Goal: Check status: Check status

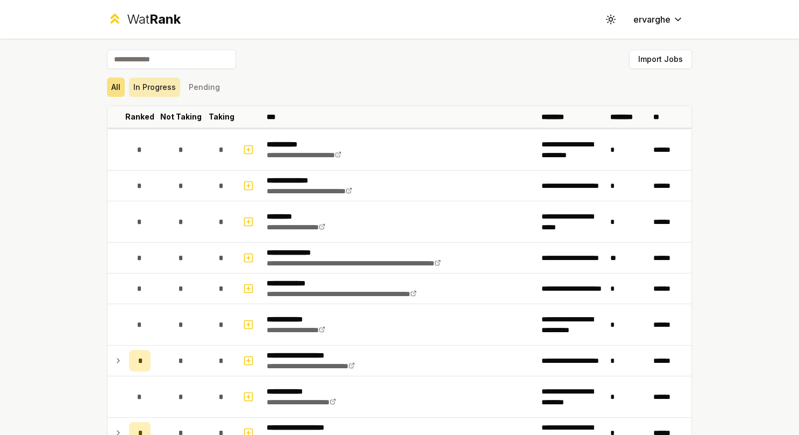
click at [161, 85] on button "In Progress" at bounding box center [154, 86] width 51 height 19
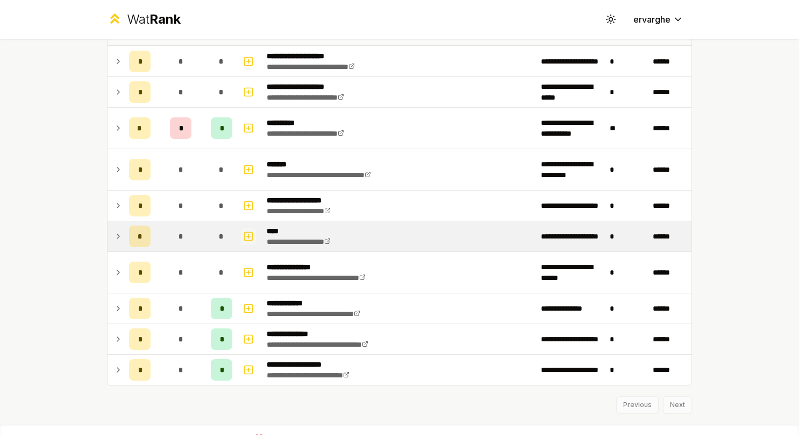
scroll to position [98, 0]
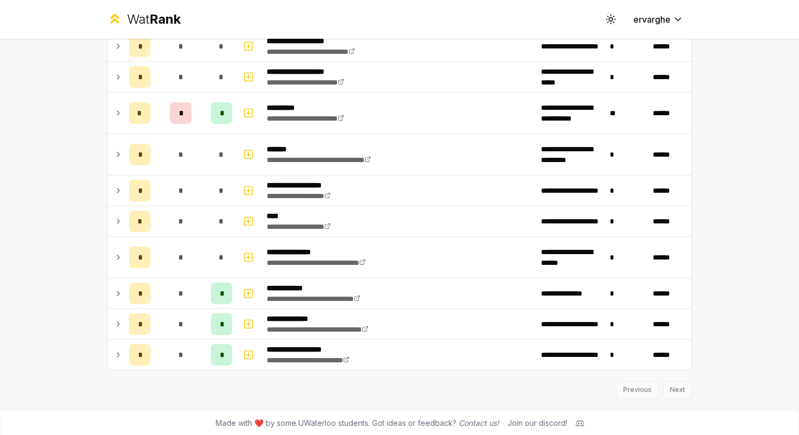
click at [98, 329] on div "**********" at bounding box center [400, 175] width 620 height 468
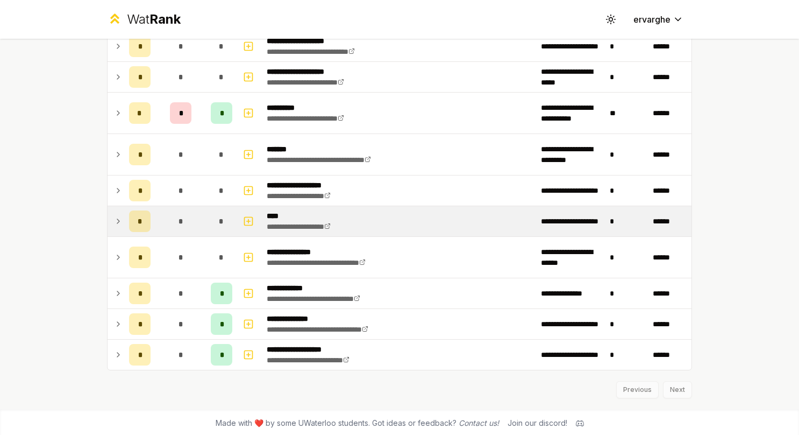
click at [108, 218] on td at bounding box center [116, 221] width 17 height 30
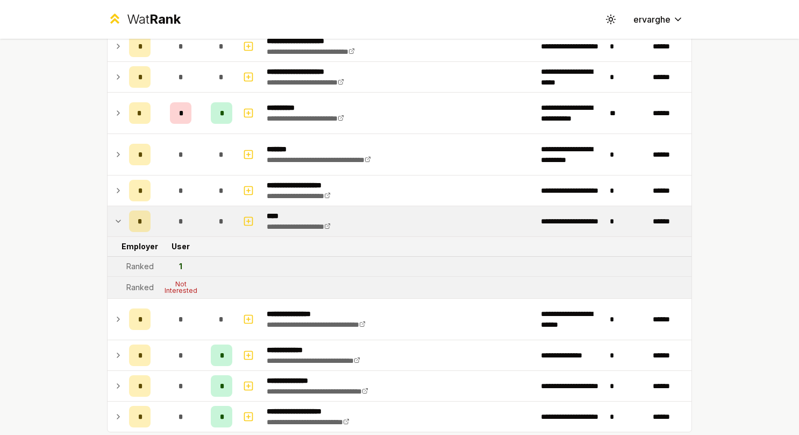
click at [108, 218] on td at bounding box center [116, 221] width 17 height 30
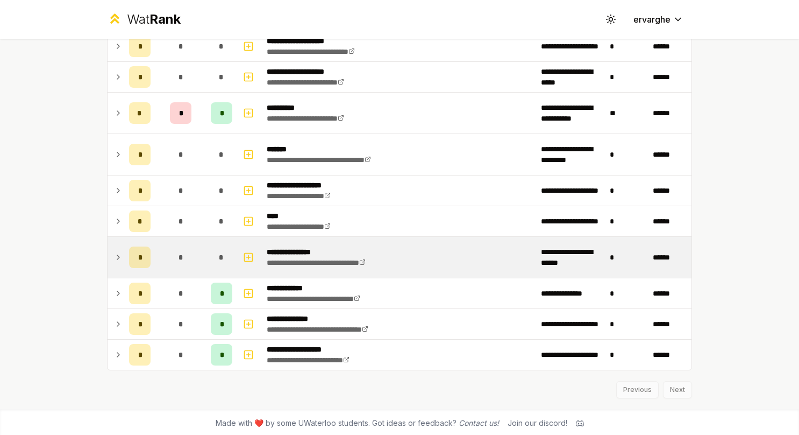
click at [114, 254] on icon at bounding box center [118, 257] width 9 height 13
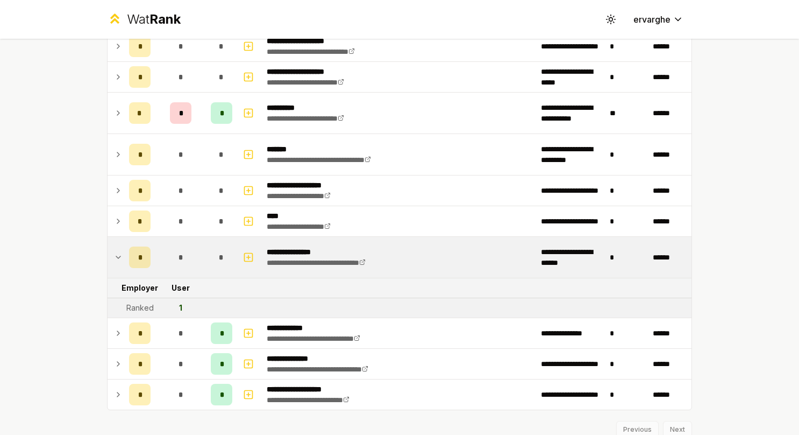
click at [114, 252] on icon at bounding box center [118, 257] width 9 height 13
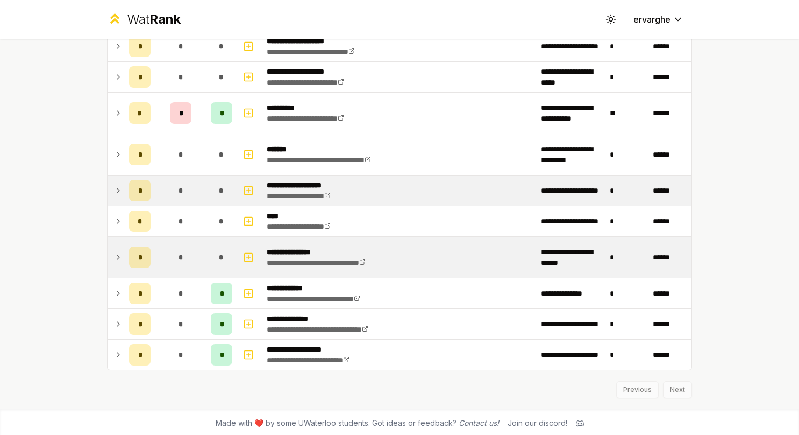
click at [114, 195] on icon at bounding box center [118, 190] width 9 height 13
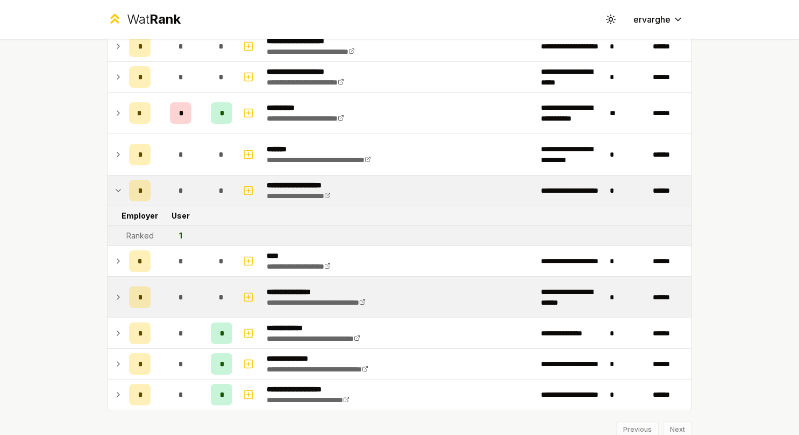
click at [114, 195] on icon at bounding box center [118, 190] width 9 height 13
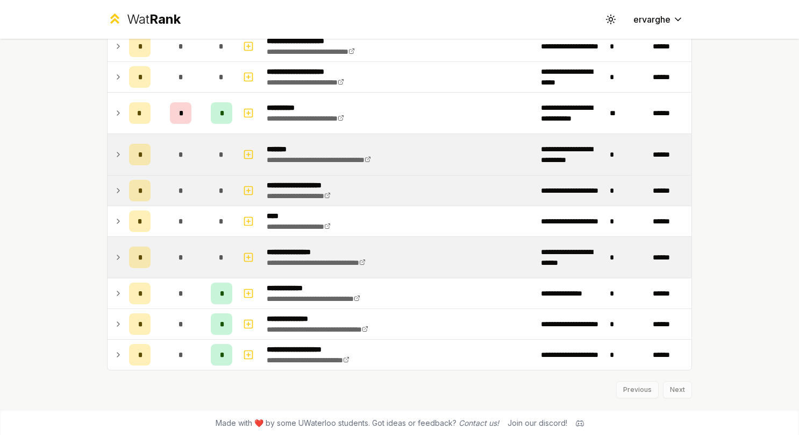
click at [114, 153] on icon at bounding box center [118, 154] width 9 height 13
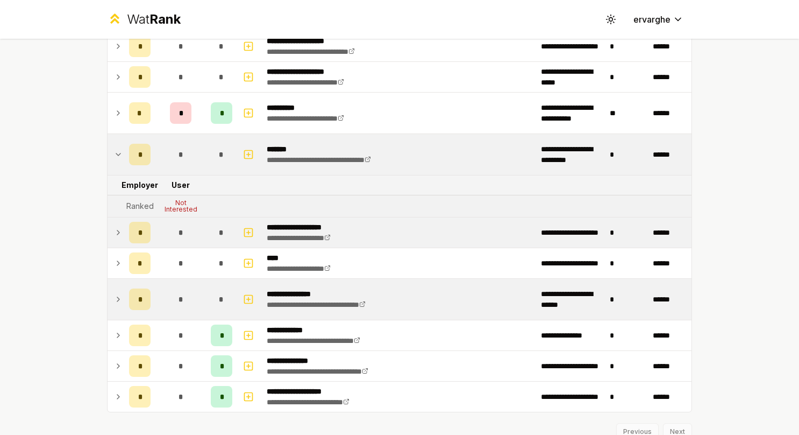
click at [116, 153] on icon at bounding box center [118, 154] width 4 height 2
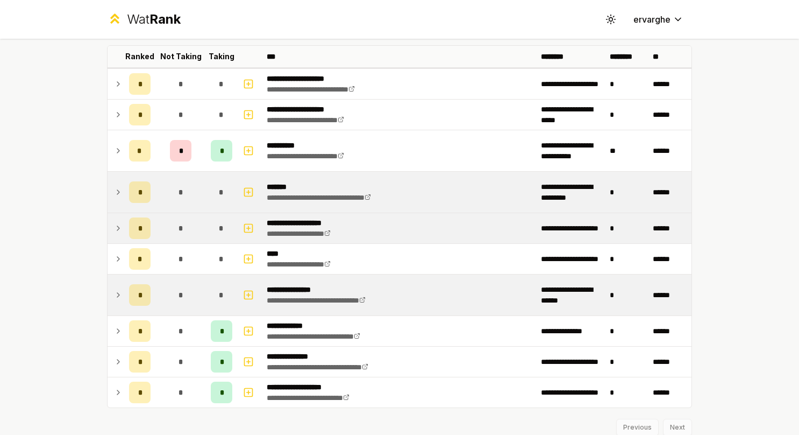
scroll to position [44, 0]
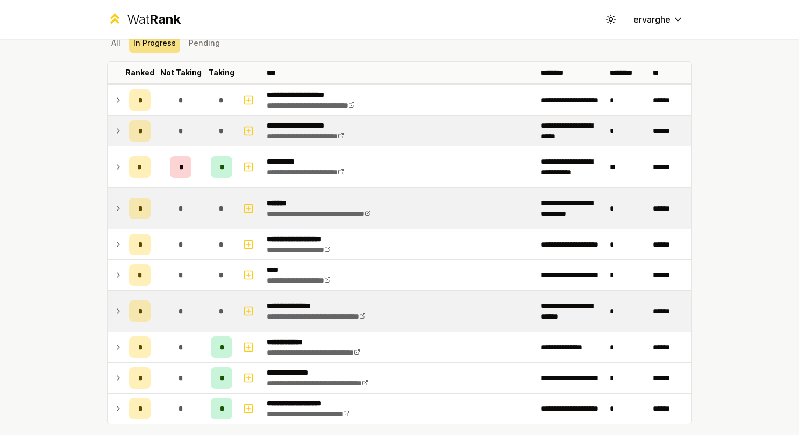
click at [109, 133] on td at bounding box center [116, 131] width 17 height 30
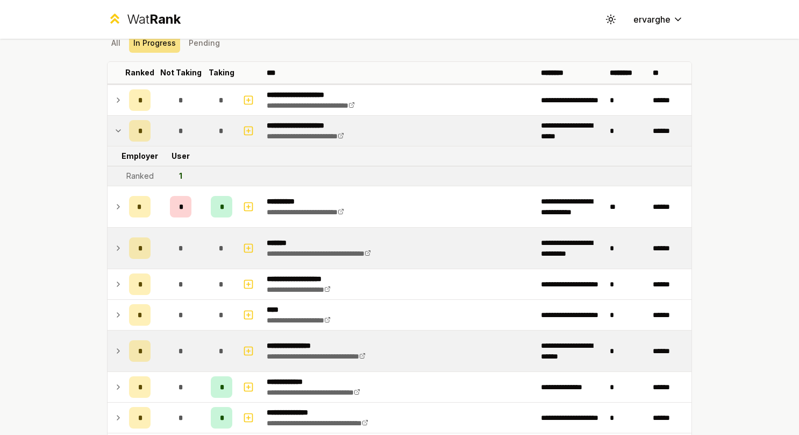
click at [109, 133] on td at bounding box center [116, 131] width 17 height 30
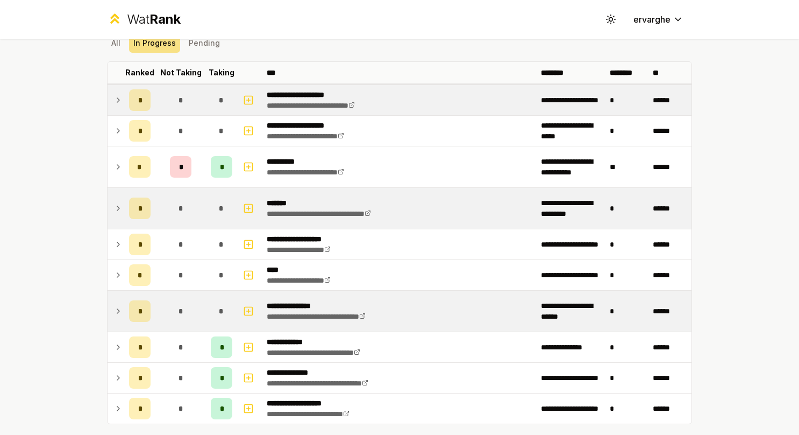
click at [112, 87] on td at bounding box center [116, 100] width 17 height 30
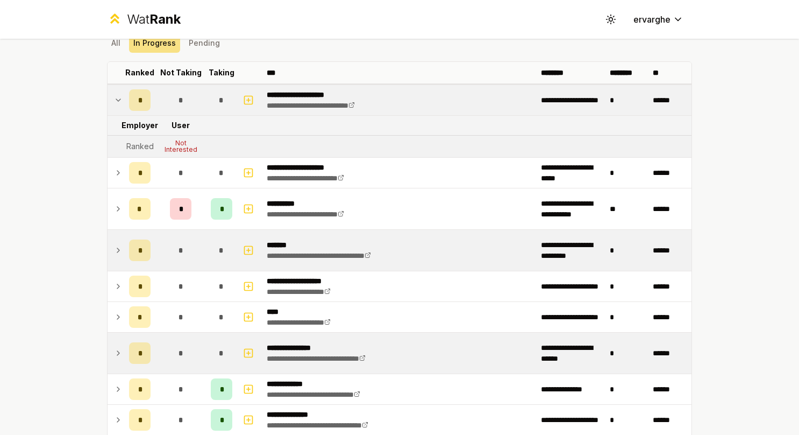
click at [112, 87] on td at bounding box center [116, 100] width 17 height 30
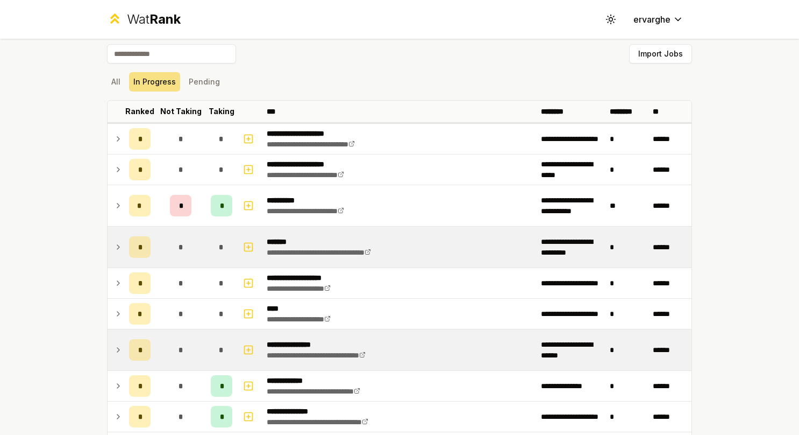
scroll to position [0, 0]
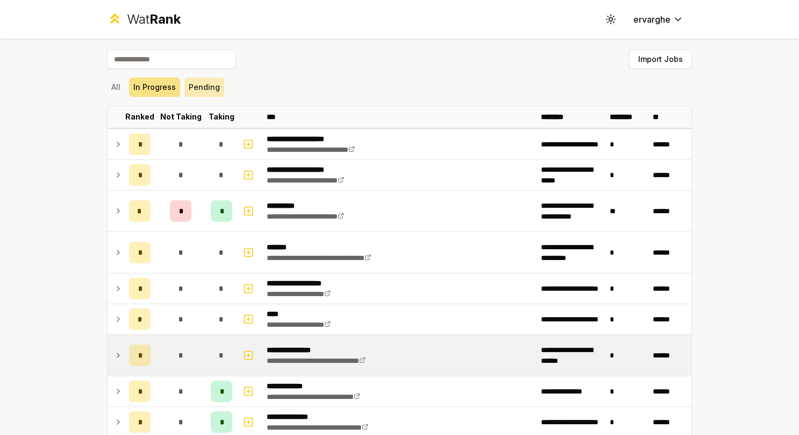
click at [202, 88] on button "Pending" at bounding box center [205, 86] width 40 height 19
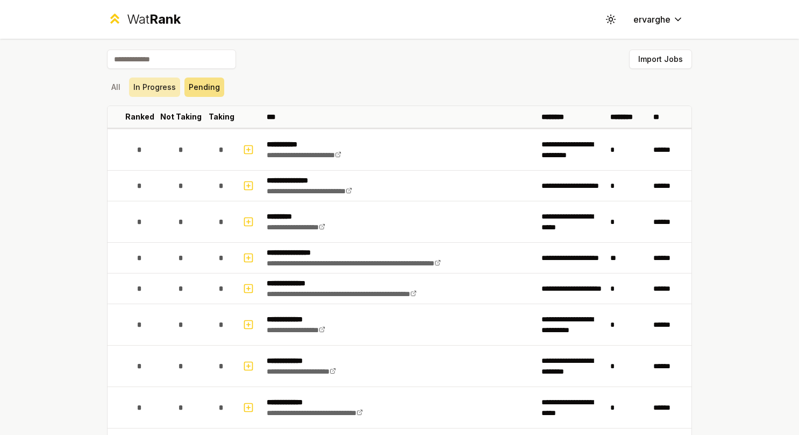
click at [153, 84] on button "In Progress" at bounding box center [154, 86] width 51 height 19
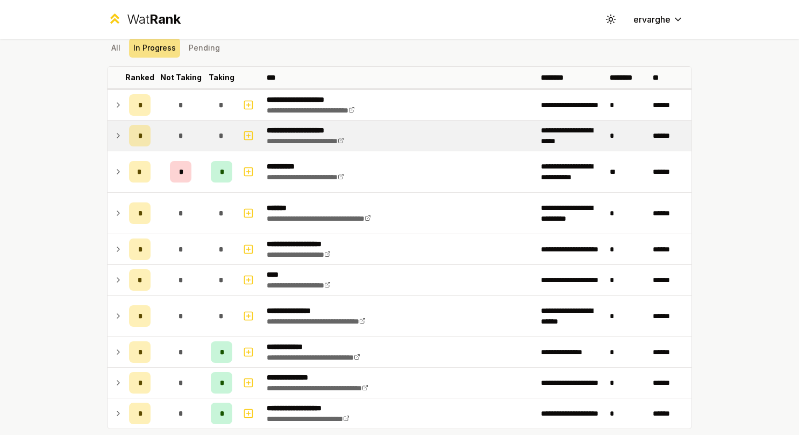
scroll to position [98, 0]
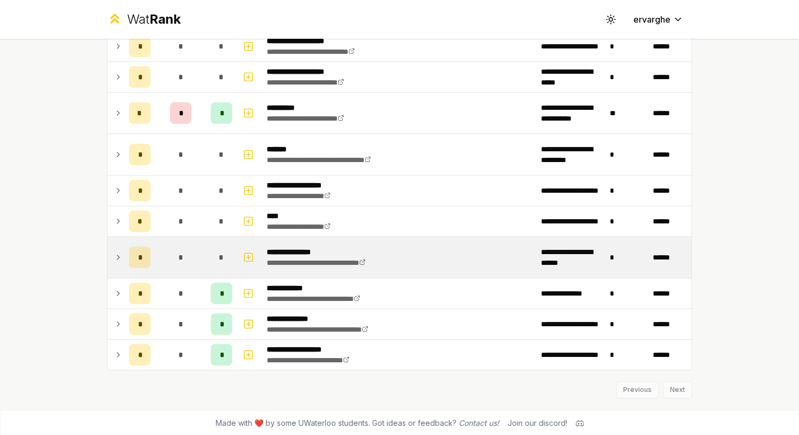
click at [117, 245] on td at bounding box center [116, 257] width 17 height 41
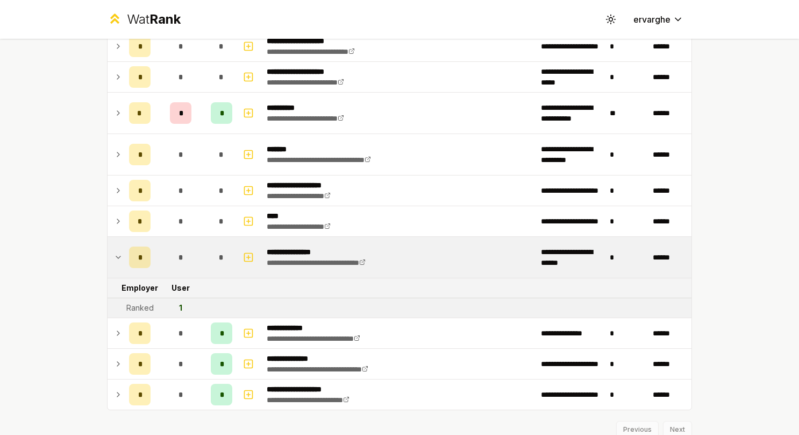
click at [117, 245] on td at bounding box center [116, 257] width 17 height 41
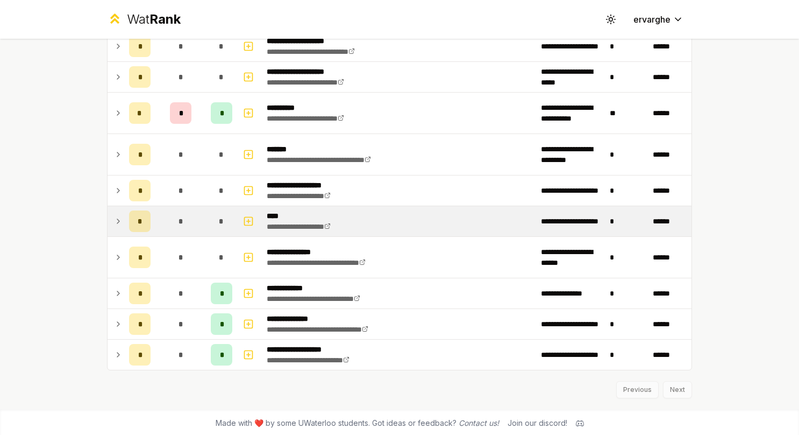
click at [115, 219] on icon at bounding box center [118, 221] width 9 height 13
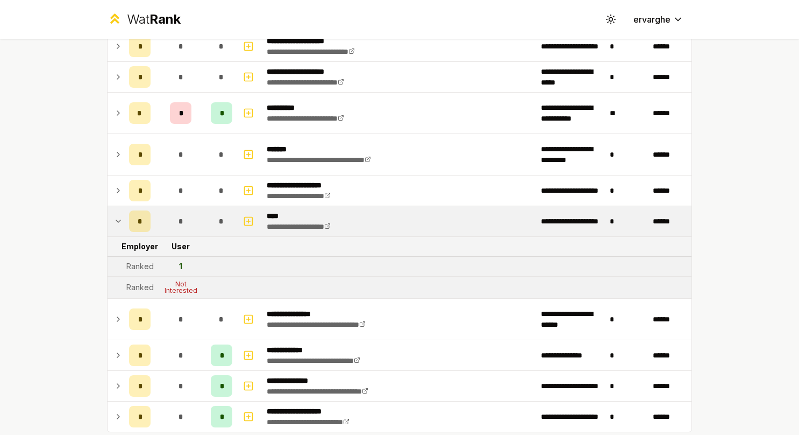
click at [116, 220] on icon at bounding box center [118, 221] width 4 height 2
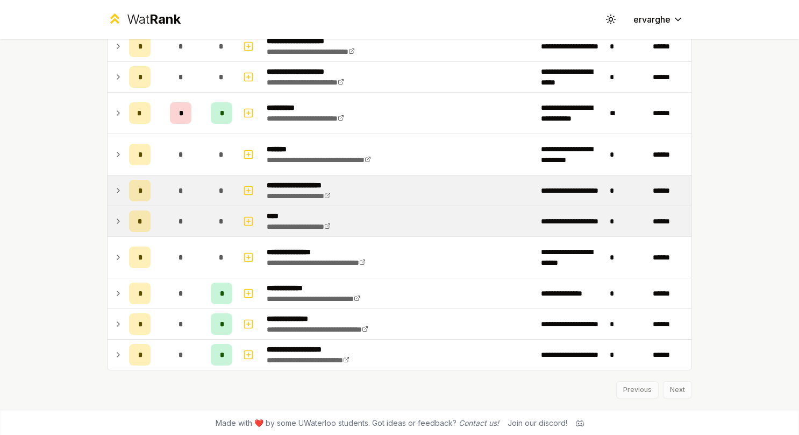
click at [114, 194] on icon at bounding box center [118, 190] width 9 height 13
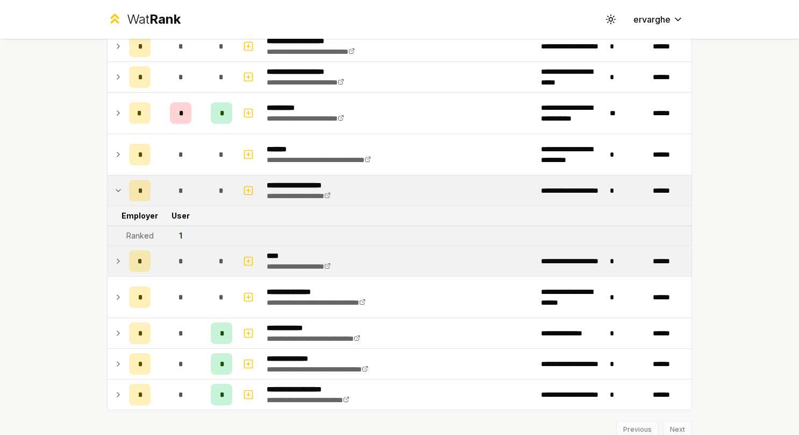
click at [114, 194] on icon at bounding box center [118, 190] width 9 height 13
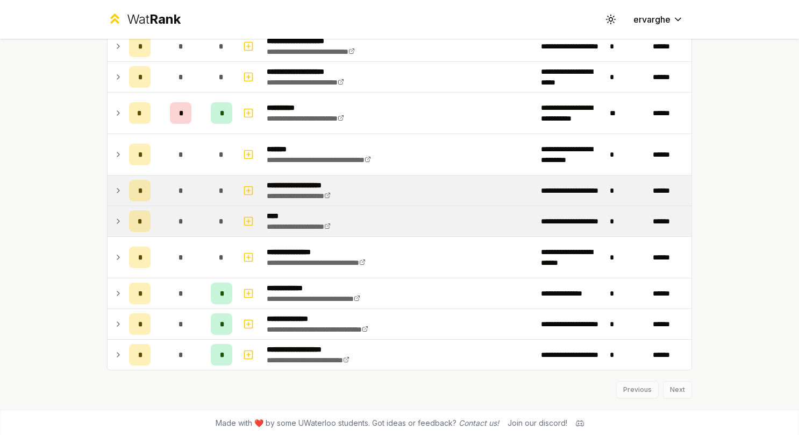
click at [114, 223] on icon at bounding box center [118, 221] width 9 height 13
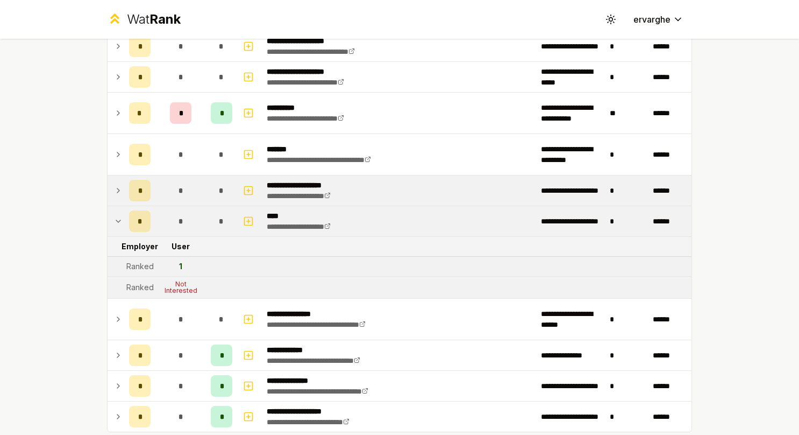
click at [114, 223] on icon at bounding box center [118, 221] width 9 height 13
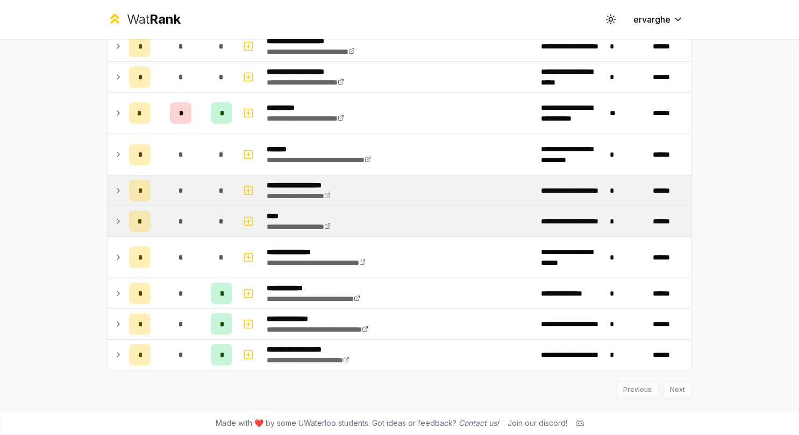
click at [114, 192] on icon at bounding box center [118, 190] width 9 height 13
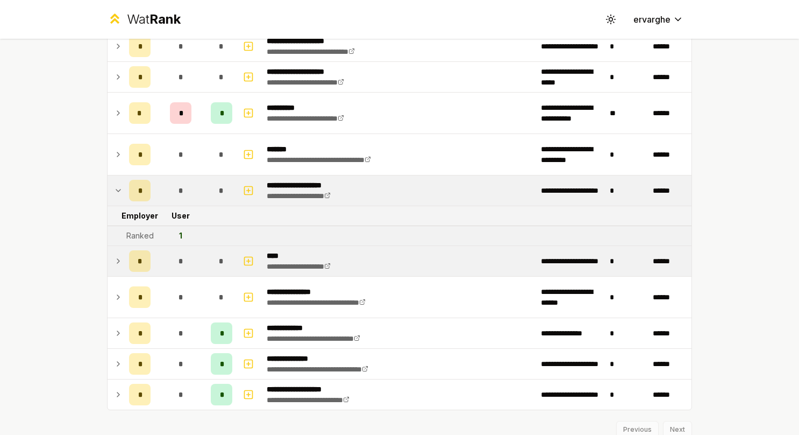
click at [114, 192] on icon at bounding box center [118, 190] width 9 height 13
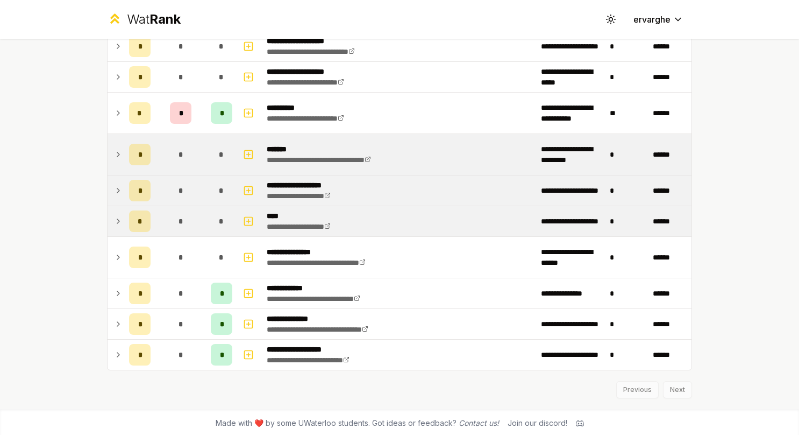
click at [110, 160] on td at bounding box center [116, 154] width 17 height 41
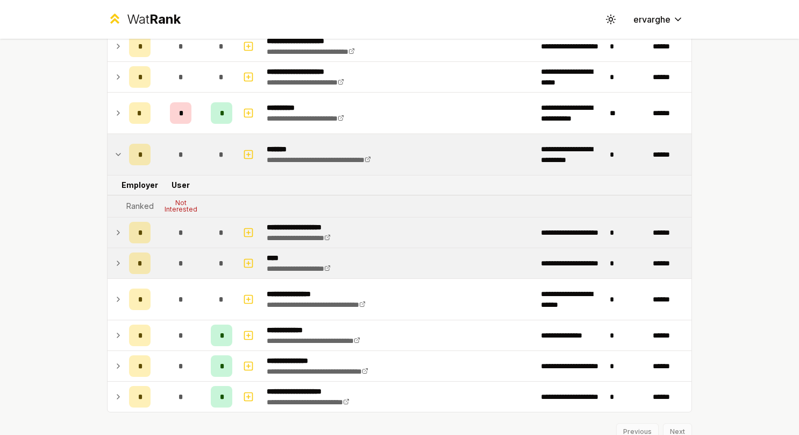
click at [110, 160] on td at bounding box center [116, 154] width 17 height 41
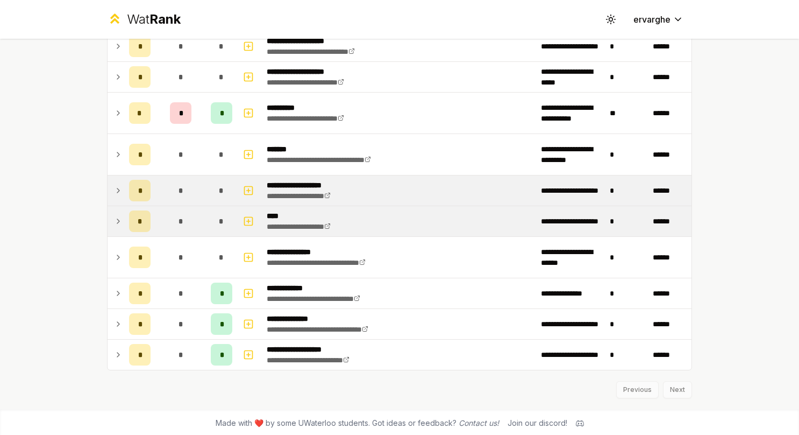
click at [115, 217] on icon at bounding box center [118, 221] width 9 height 13
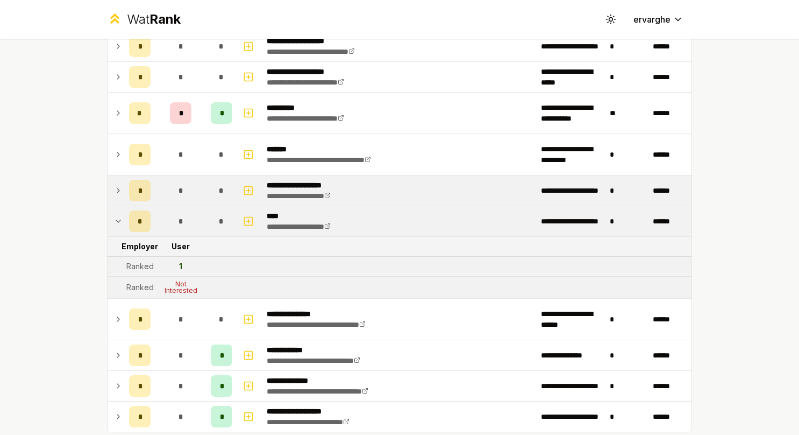
click at [115, 217] on icon at bounding box center [118, 221] width 9 height 13
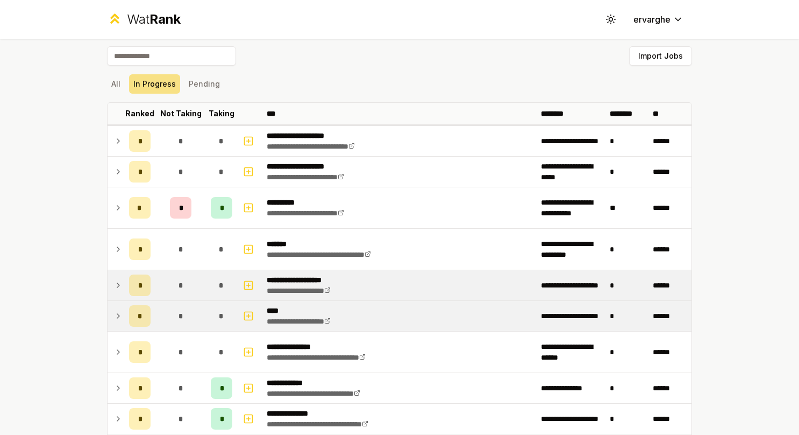
scroll to position [0, 0]
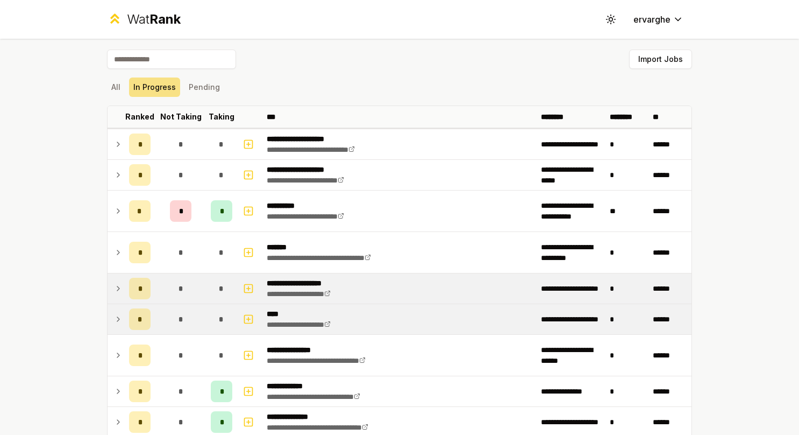
click at [109, 294] on td at bounding box center [116, 288] width 17 height 30
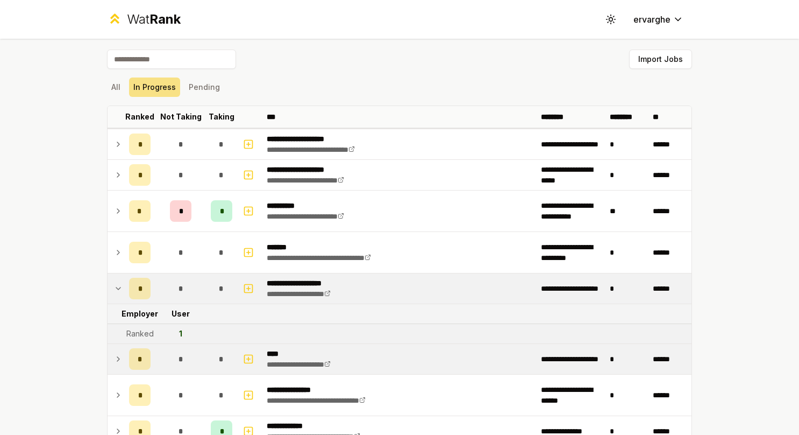
click at [109, 294] on td at bounding box center [116, 288] width 17 height 30
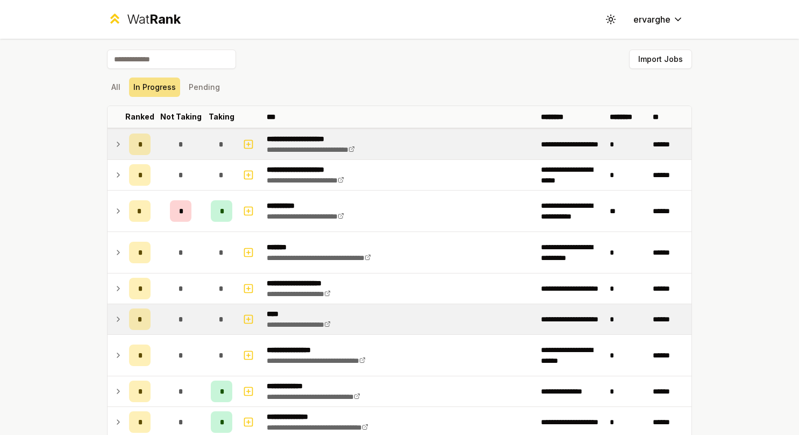
click at [114, 149] on icon at bounding box center [118, 144] width 9 height 13
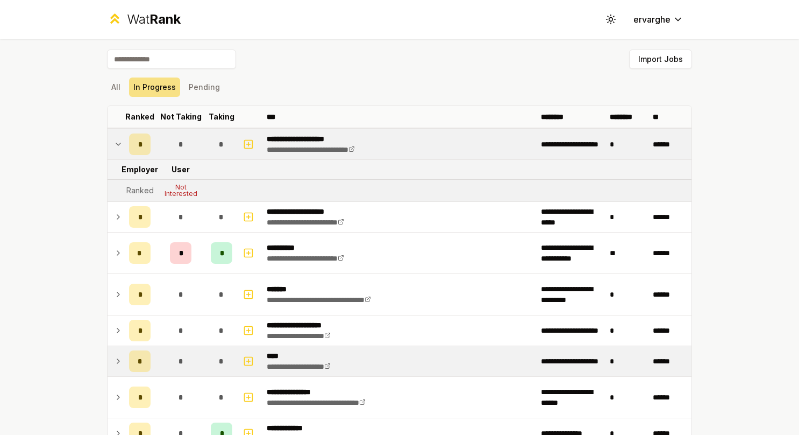
click at [114, 149] on icon at bounding box center [118, 144] width 9 height 13
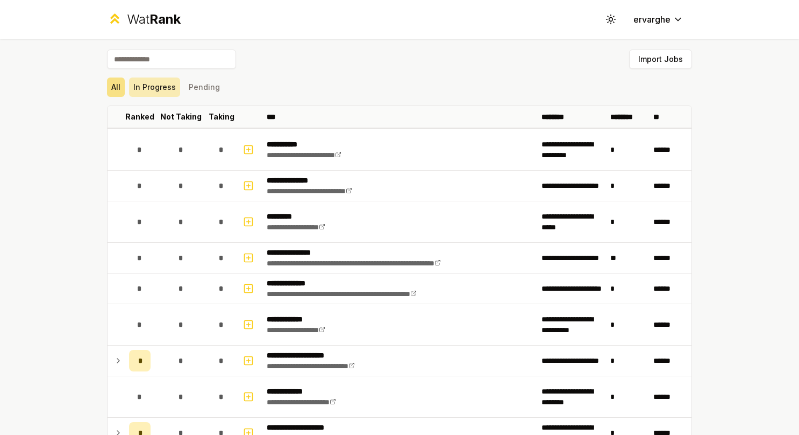
click at [167, 87] on button "In Progress" at bounding box center [154, 86] width 51 height 19
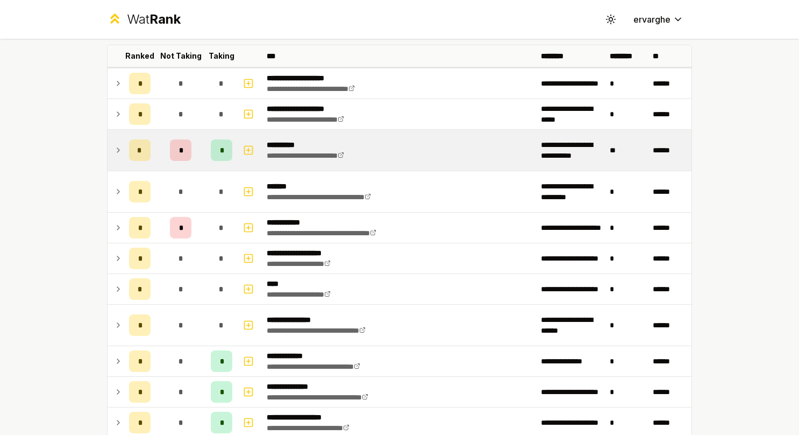
scroll to position [108, 0]
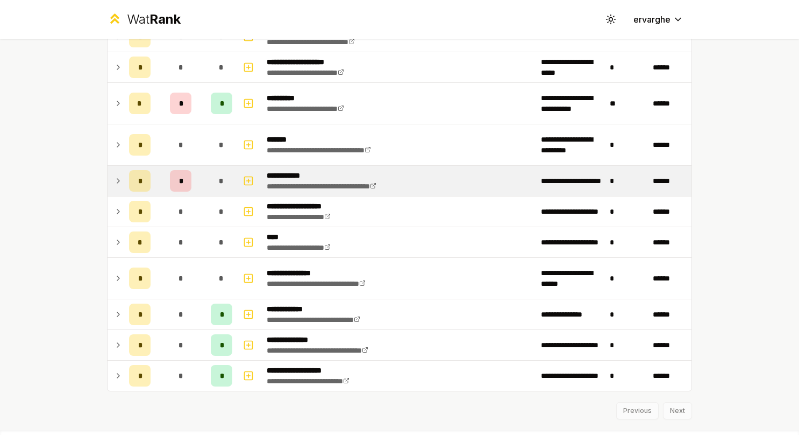
click at [114, 181] on icon at bounding box center [118, 180] width 9 height 13
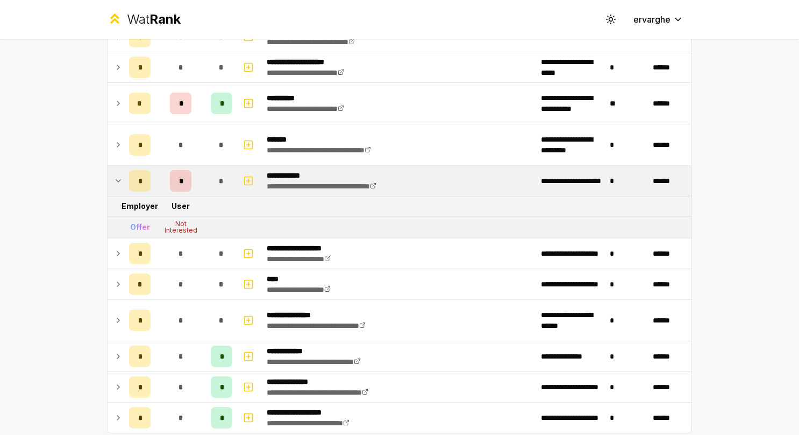
click at [114, 181] on icon at bounding box center [118, 180] width 9 height 13
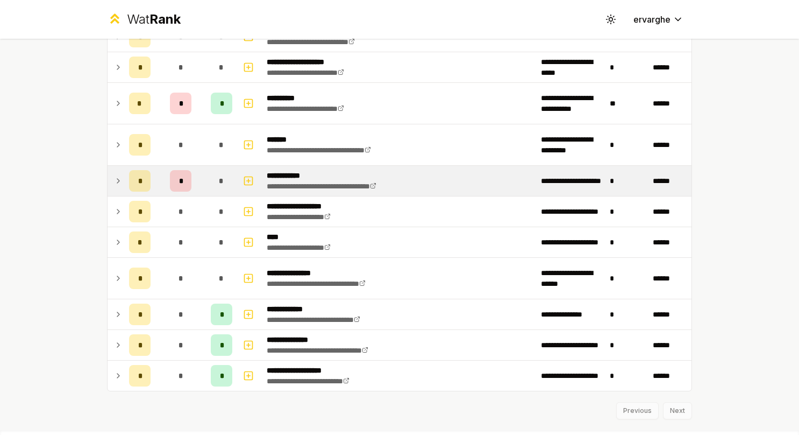
click at [114, 181] on icon at bounding box center [118, 180] width 9 height 13
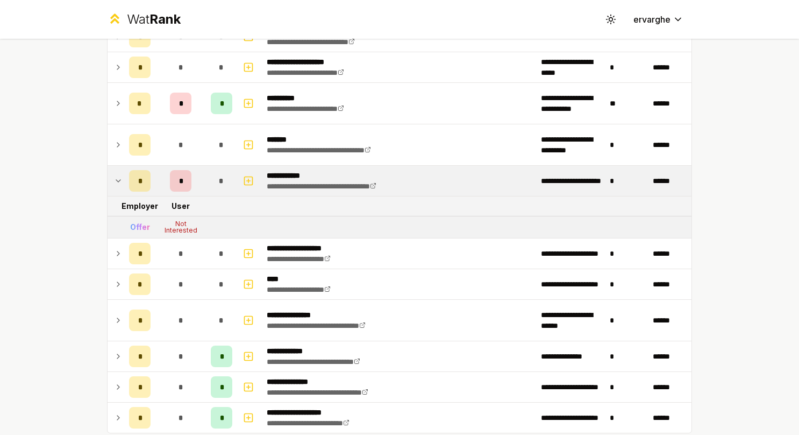
click at [114, 181] on icon at bounding box center [118, 180] width 9 height 13
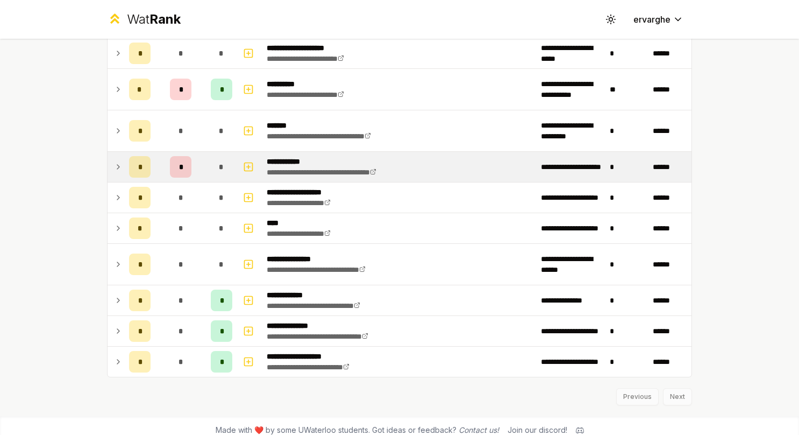
scroll to position [128, 0]
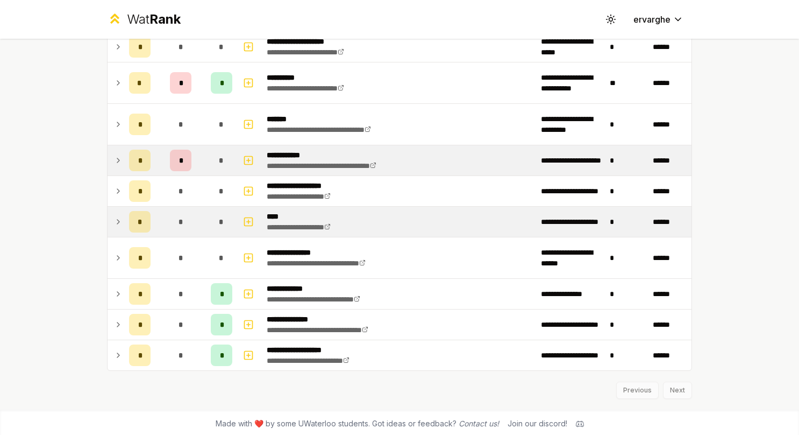
click at [118, 222] on td at bounding box center [116, 222] width 17 height 30
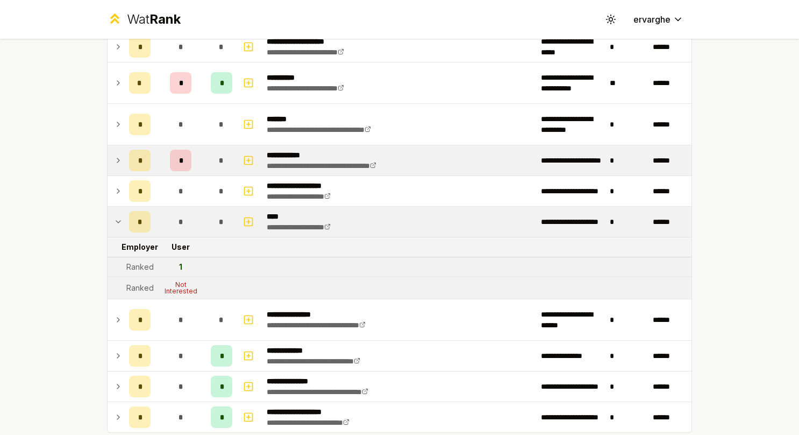
click at [118, 222] on td at bounding box center [116, 222] width 17 height 30
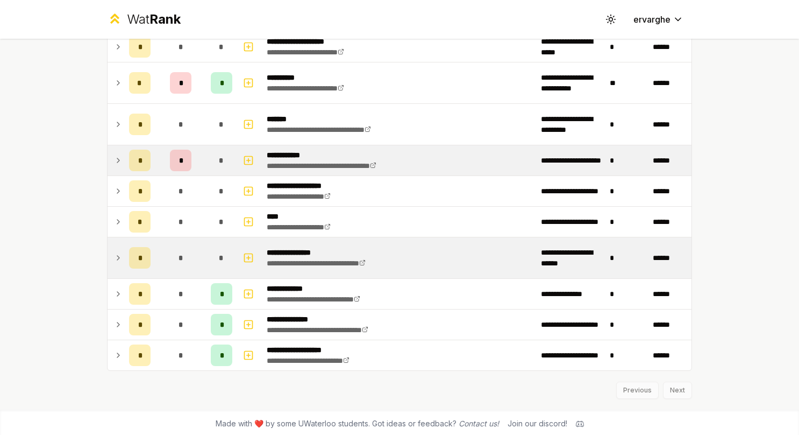
click at [115, 244] on td at bounding box center [116, 257] width 17 height 41
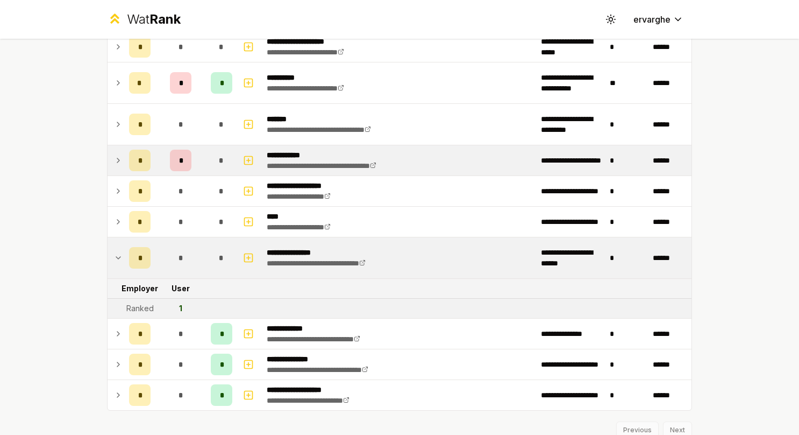
click at [115, 244] on td at bounding box center [116, 257] width 17 height 41
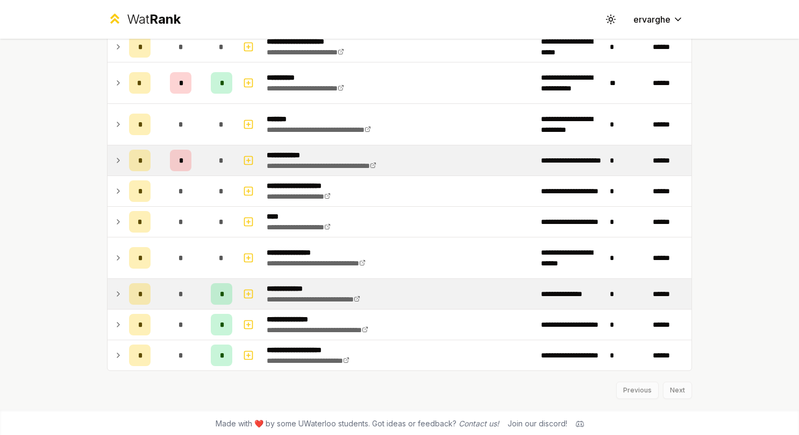
click at [108, 291] on td at bounding box center [116, 294] width 17 height 30
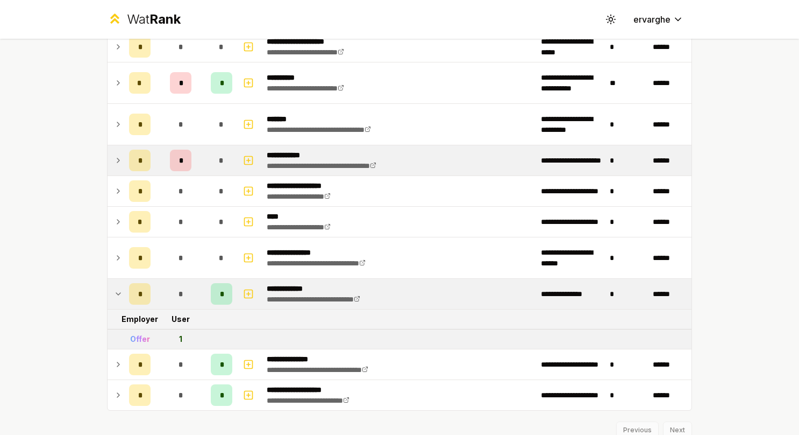
click at [108, 291] on td at bounding box center [116, 294] width 17 height 30
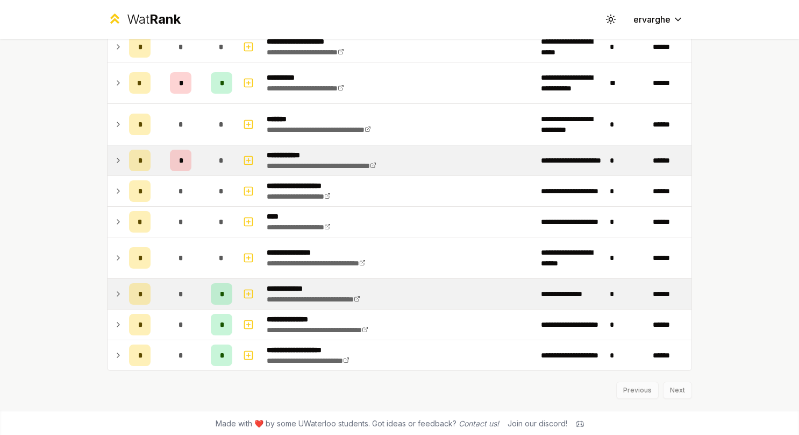
click at [114, 287] on icon at bounding box center [118, 293] width 9 height 13
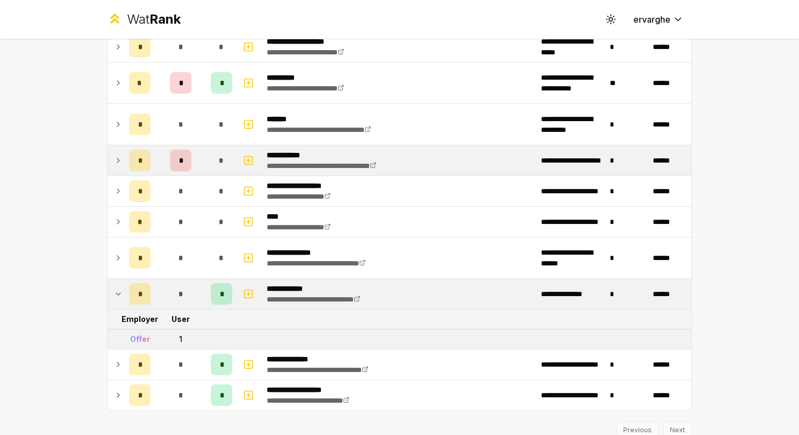
click at [114, 289] on icon at bounding box center [118, 293] width 9 height 13
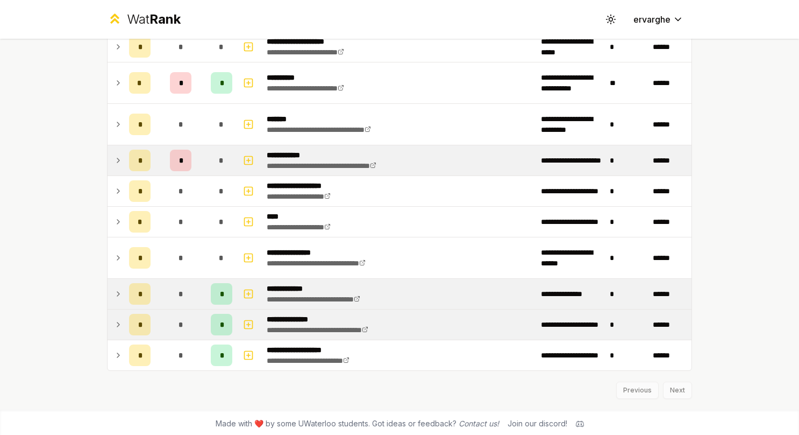
click at [114, 318] on icon at bounding box center [118, 324] width 9 height 13
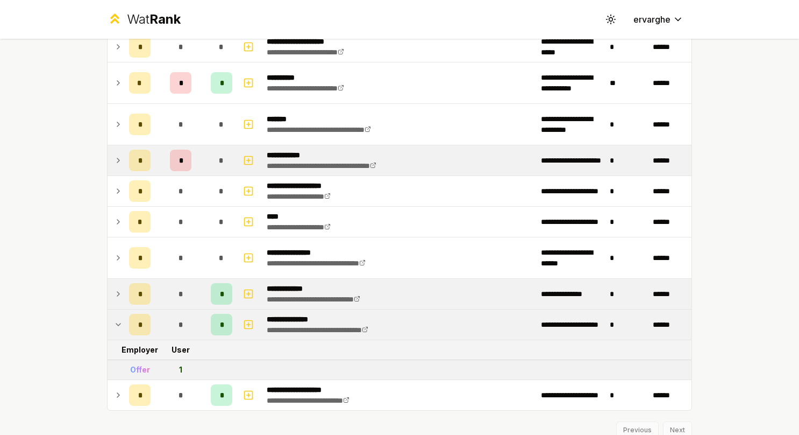
click at [114, 318] on icon at bounding box center [118, 324] width 9 height 13
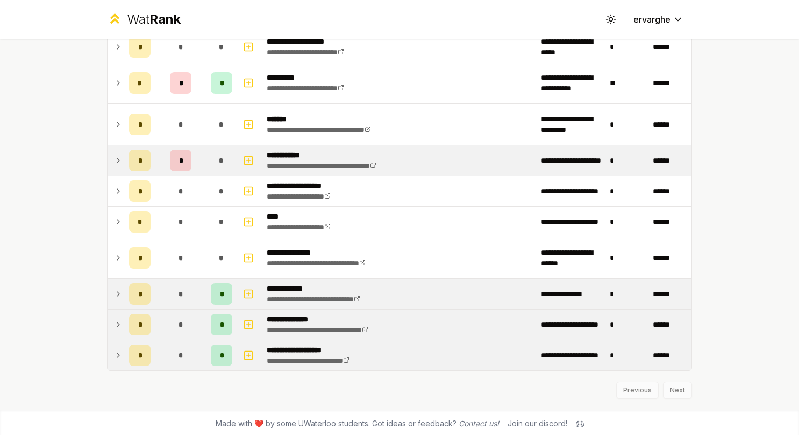
click at [114, 349] on icon at bounding box center [118, 355] width 9 height 13
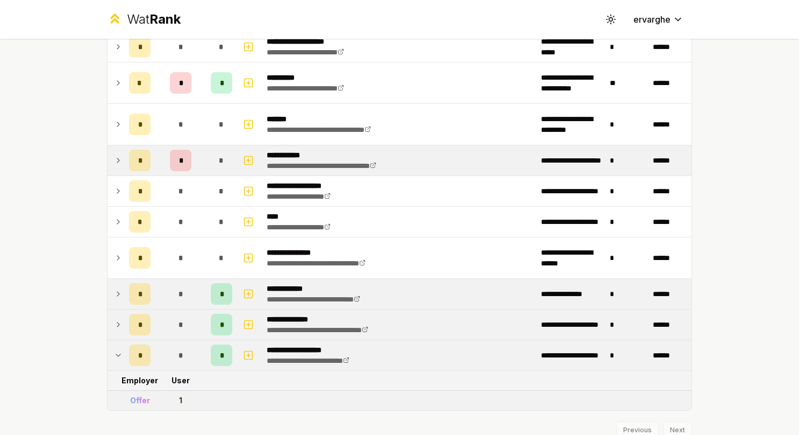
click at [114, 349] on icon at bounding box center [118, 355] width 9 height 13
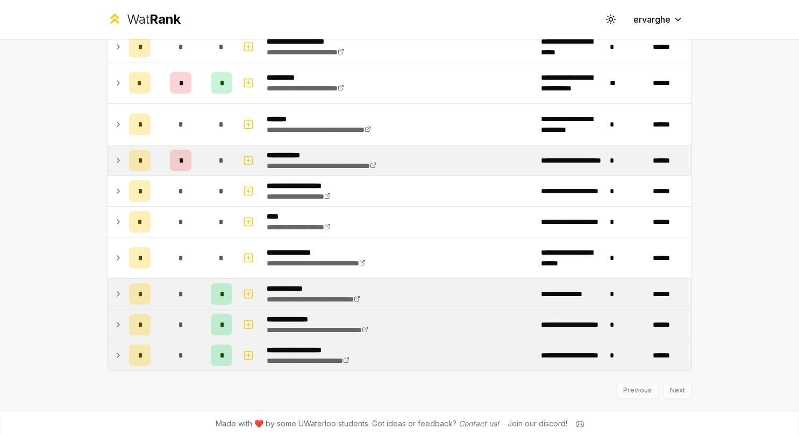
click at [114, 318] on icon at bounding box center [118, 324] width 9 height 13
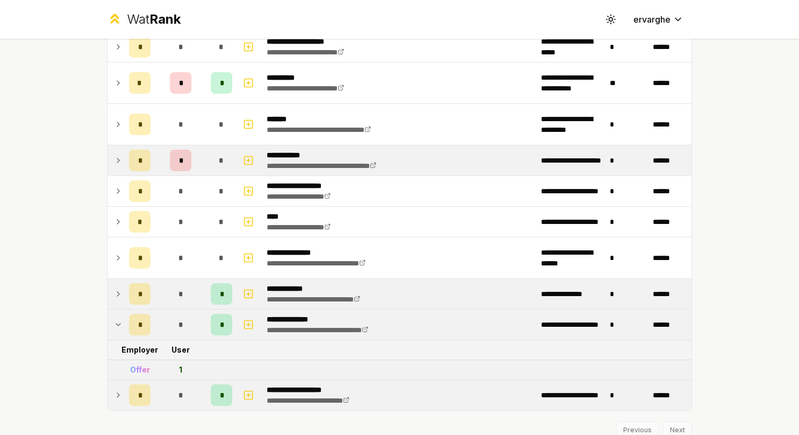
click at [125, 322] on td "*" at bounding box center [140, 324] width 30 height 30
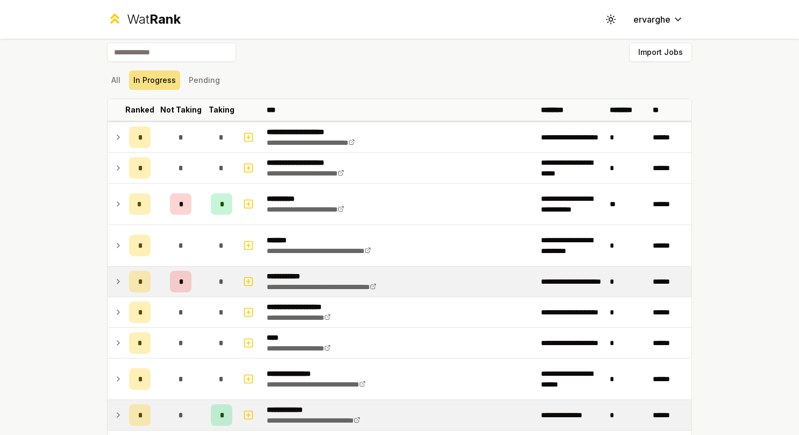
scroll to position [0, 0]
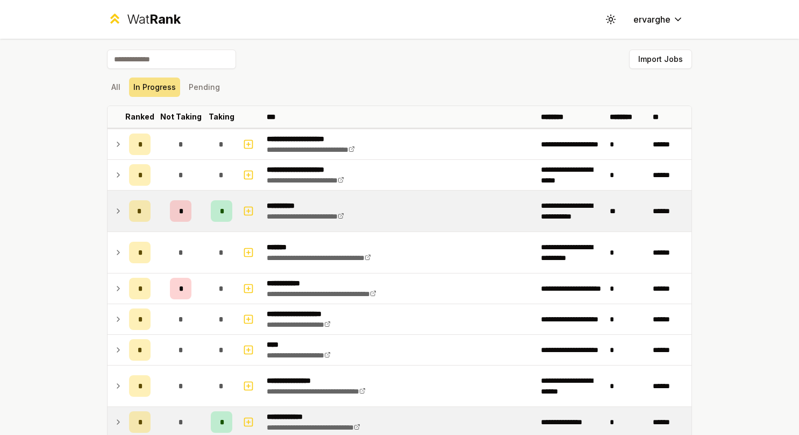
click at [116, 212] on icon at bounding box center [118, 210] width 9 height 13
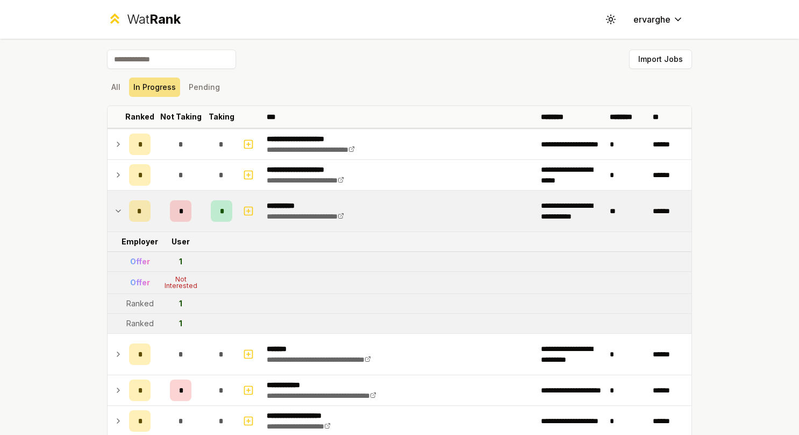
click at [116, 212] on icon at bounding box center [118, 210] width 9 height 13
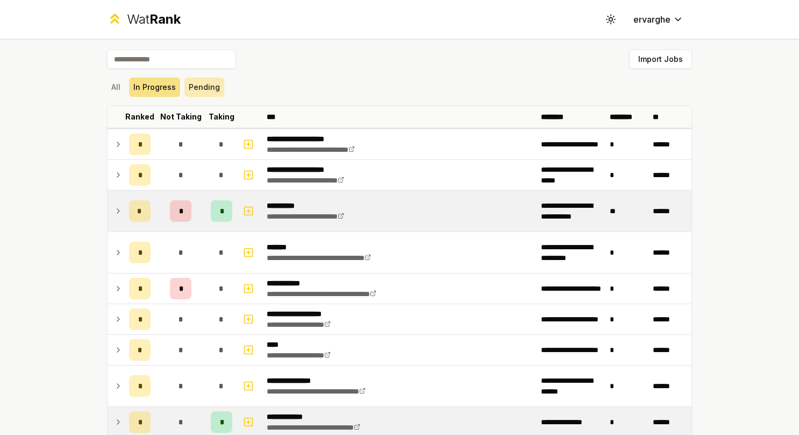
click at [212, 89] on button "Pending" at bounding box center [205, 86] width 40 height 19
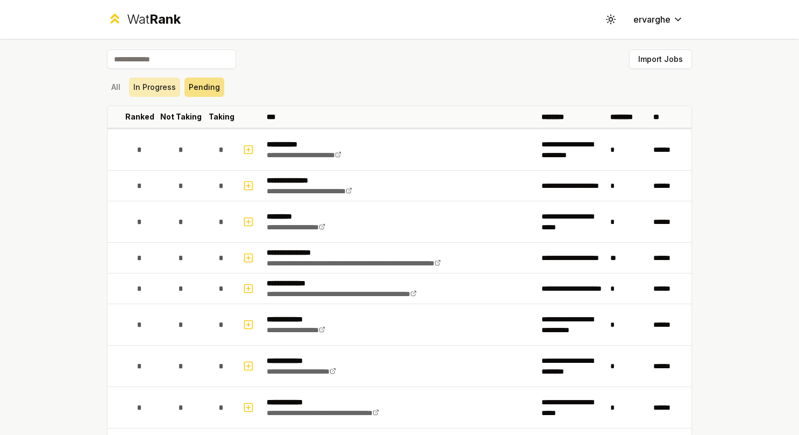
click at [161, 89] on button "In Progress" at bounding box center [154, 86] width 51 height 19
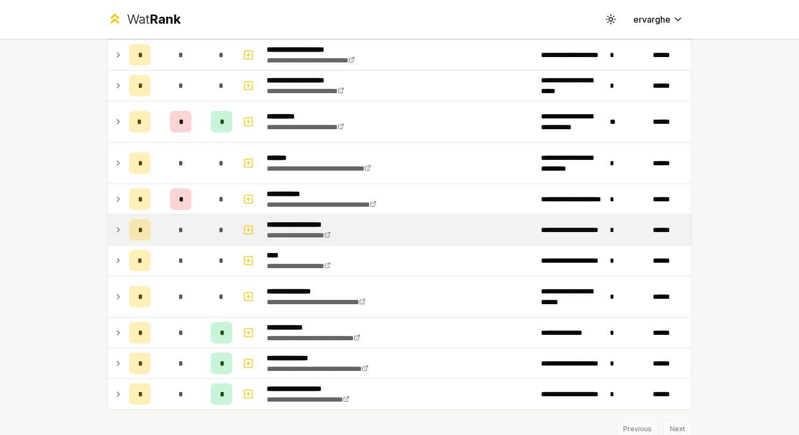
scroll to position [74, 0]
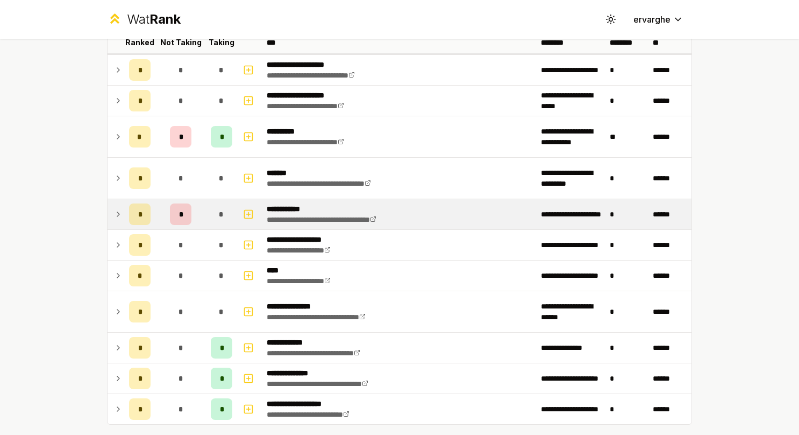
click at [108, 207] on td at bounding box center [116, 214] width 17 height 30
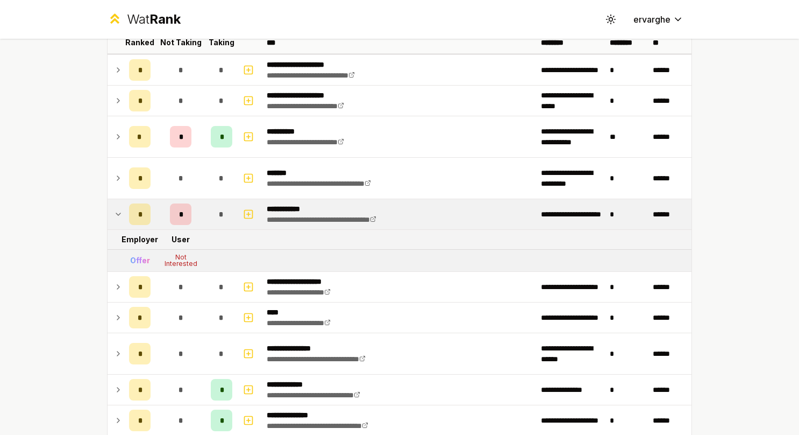
click at [108, 207] on td at bounding box center [116, 214] width 17 height 30
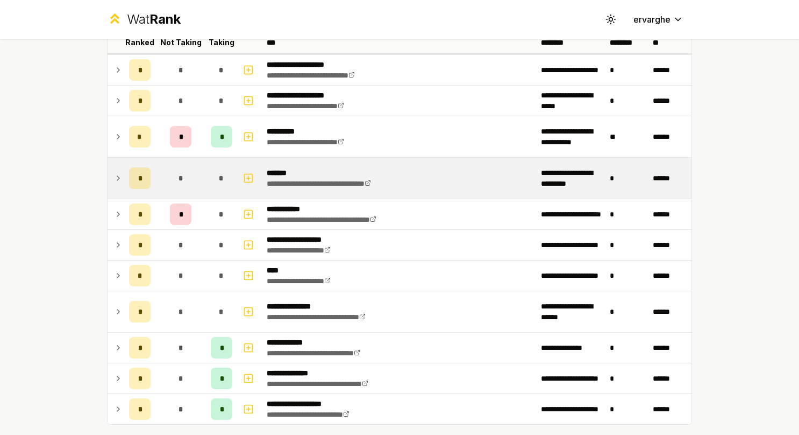
click at [117, 176] on icon at bounding box center [118, 178] width 2 height 4
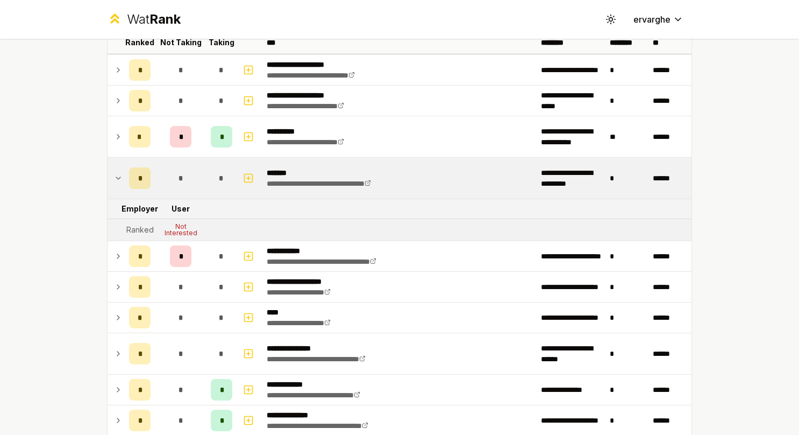
click at [114, 175] on icon at bounding box center [118, 178] width 9 height 13
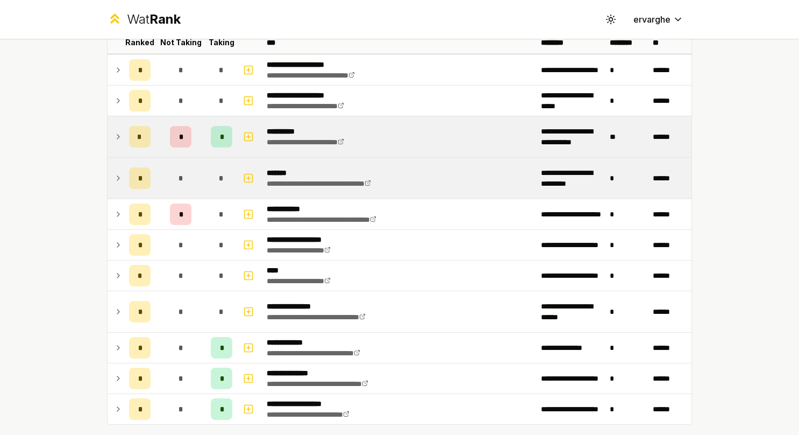
click at [108, 123] on td at bounding box center [116, 136] width 17 height 41
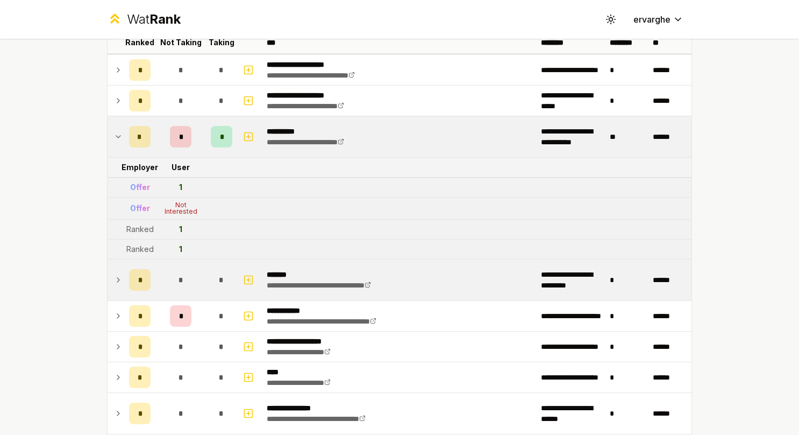
click at [108, 123] on td at bounding box center [116, 136] width 17 height 41
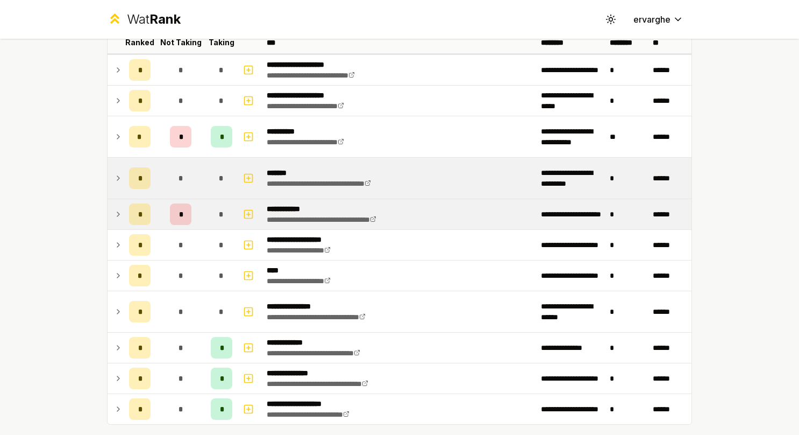
scroll to position [0, 0]
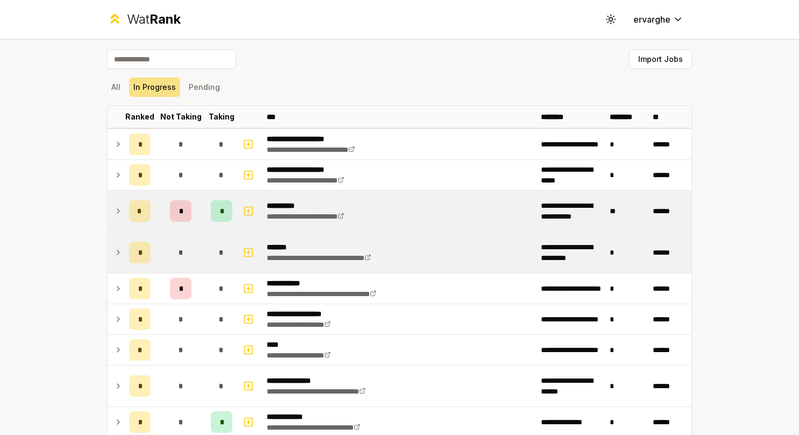
click at [125, 211] on td "*" at bounding box center [140, 210] width 30 height 41
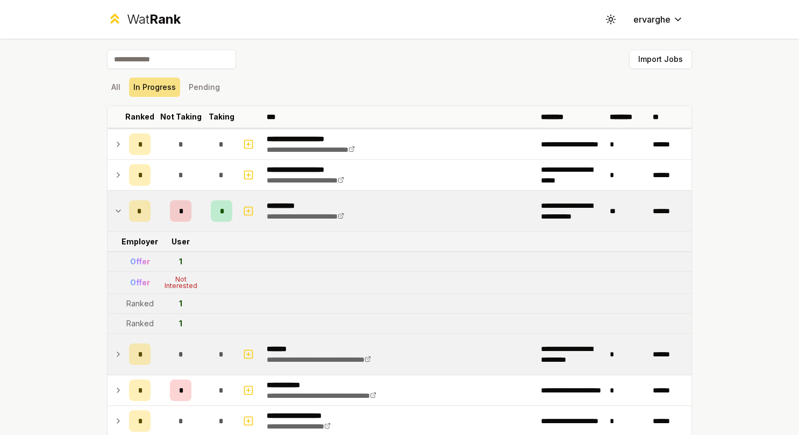
click at [119, 202] on td at bounding box center [116, 210] width 17 height 41
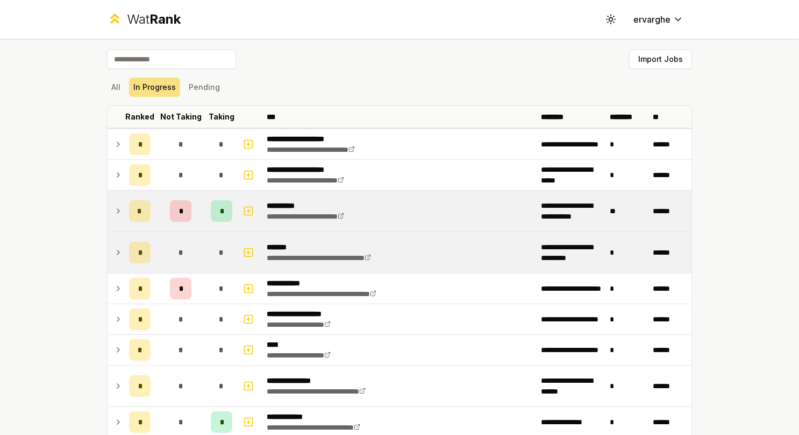
click at [119, 202] on td at bounding box center [116, 210] width 17 height 41
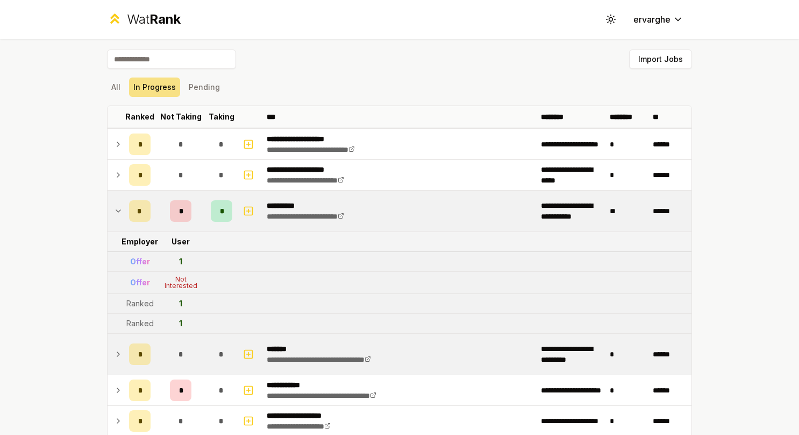
click at [120, 213] on td at bounding box center [116, 210] width 17 height 41
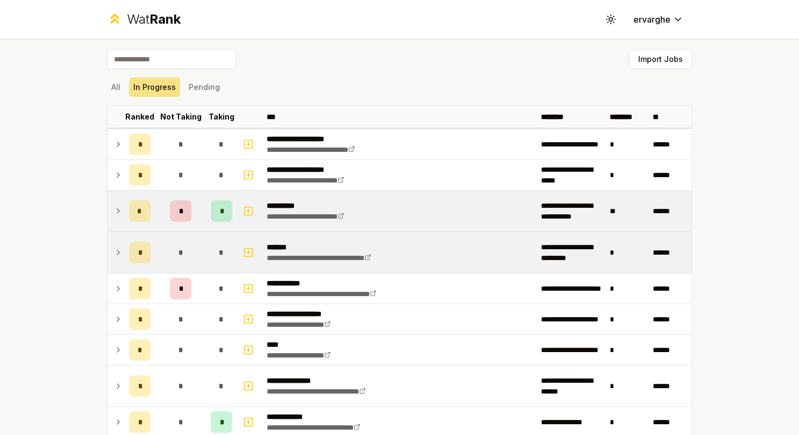
click at [120, 213] on td at bounding box center [116, 210] width 17 height 41
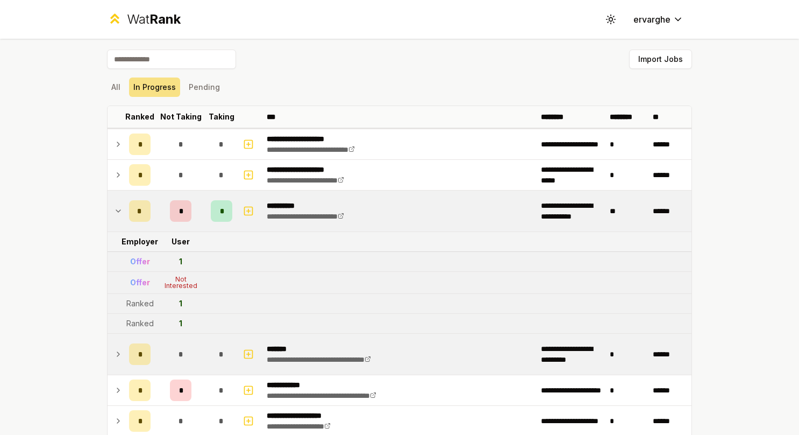
click at [125, 210] on td "*" at bounding box center [140, 210] width 30 height 41
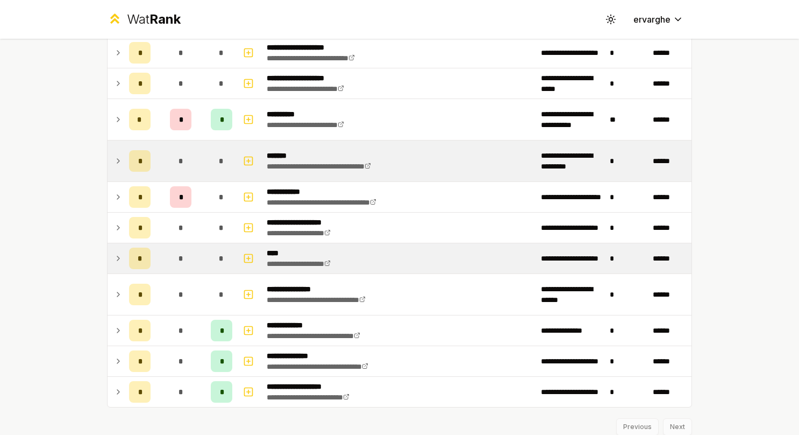
scroll to position [108, 0]
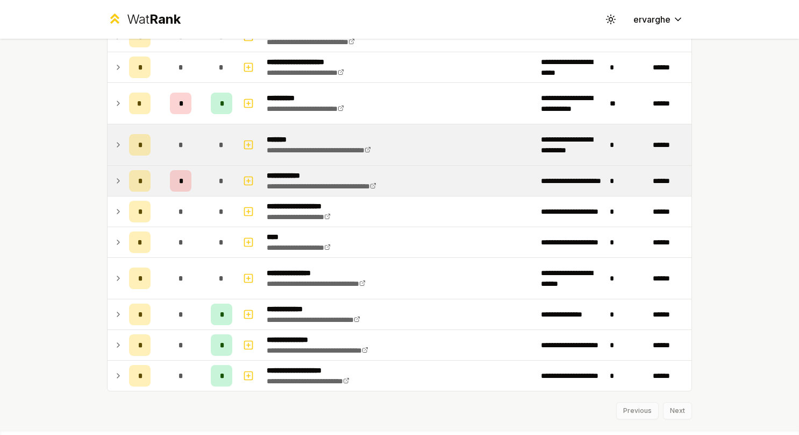
click at [117, 179] on icon at bounding box center [118, 180] width 9 height 13
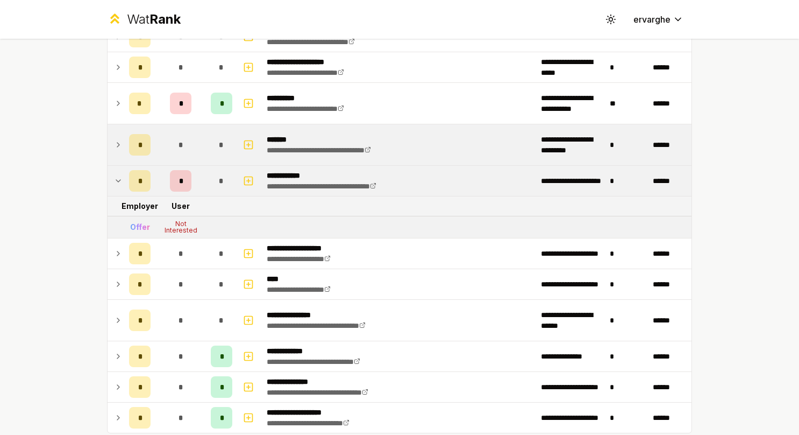
click at [117, 179] on icon at bounding box center [118, 180] width 9 height 13
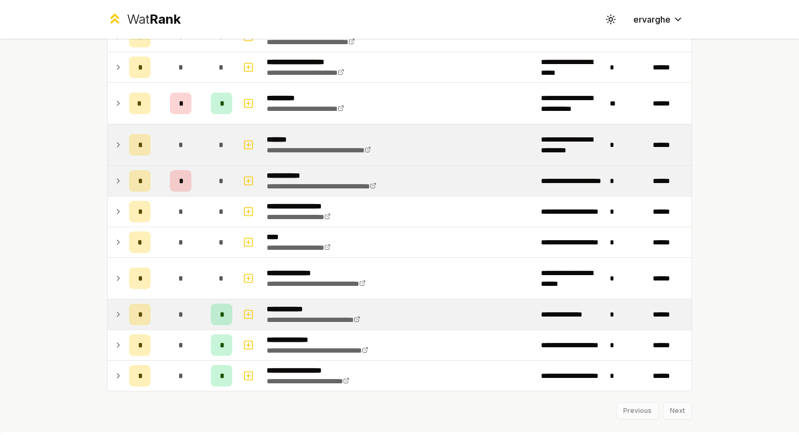
click at [114, 309] on icon at bounding box center [118, 314] width 9 height 13
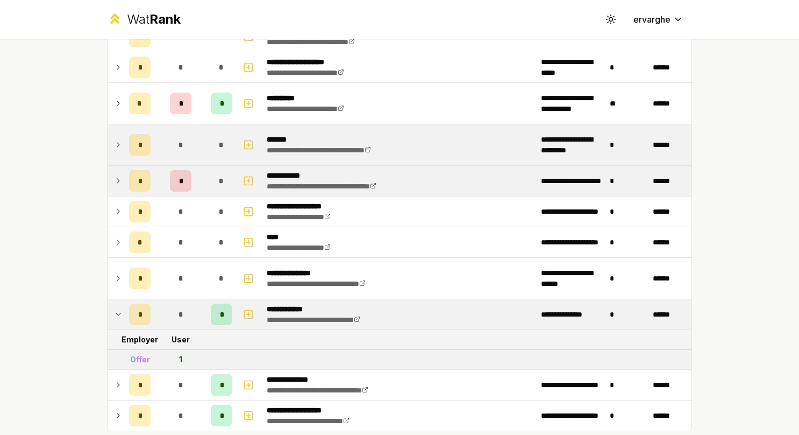
click at [114, 308] on icon at bounding box center [118, 314] width 9 height 13
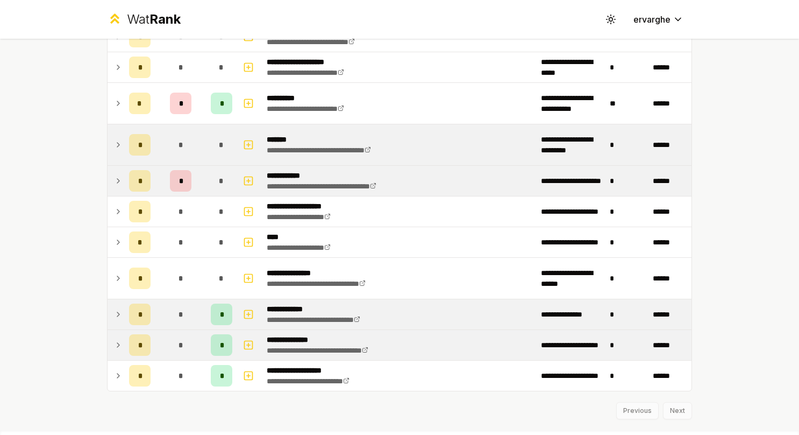
click at [114, 342] on icon at bounding box center [118, 344] width 9 height 13
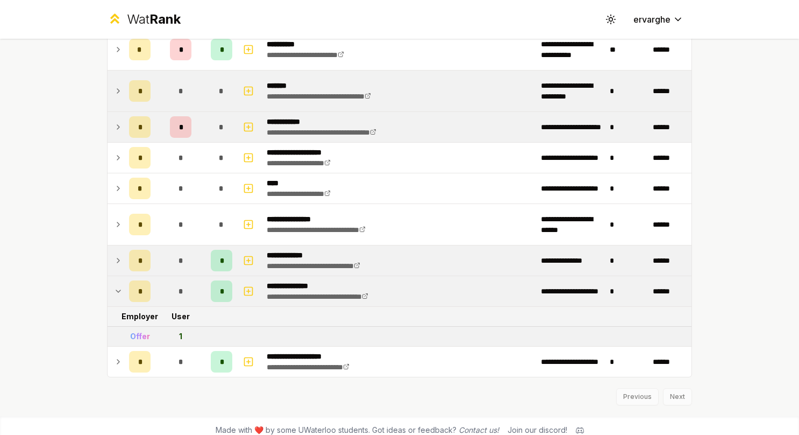
click at [116, 293] on icon at bounding box center [118, 291] width 9 height 13
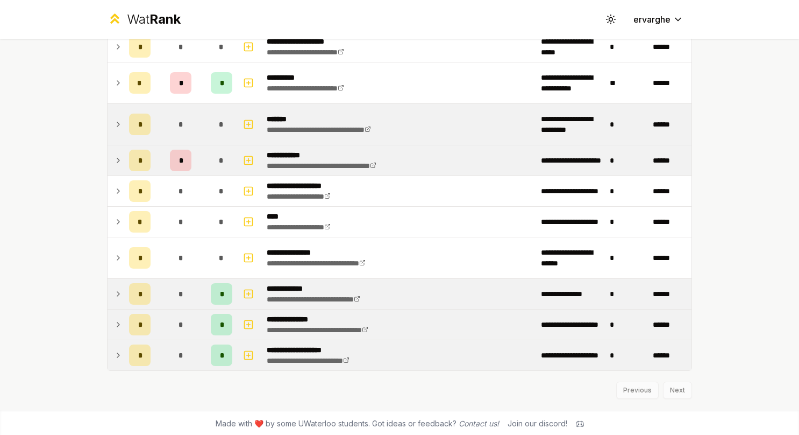
click at [116, 360] on td at bounding box center [116, 355] width 17 height 30
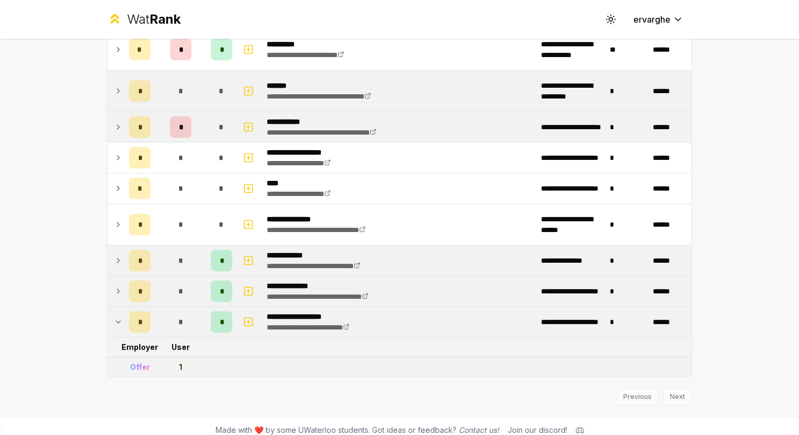
click at [114, 313] on td at bounding box center [116, 322] width 17 height 30
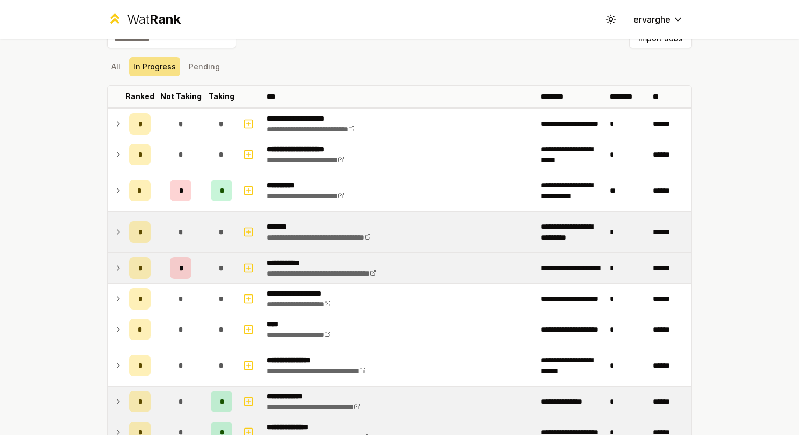
scroll to position [0, 0]
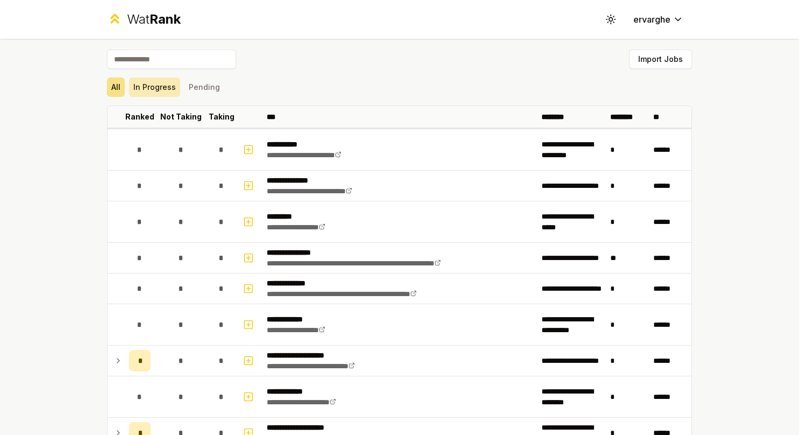
click at [160, 89] on button "In Progress" at bounding box center [154, 86] width 51 height 19
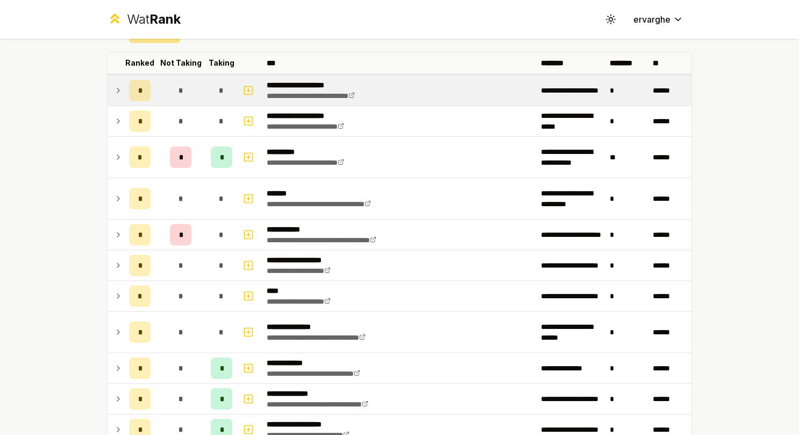
scroll to position [108, 0]
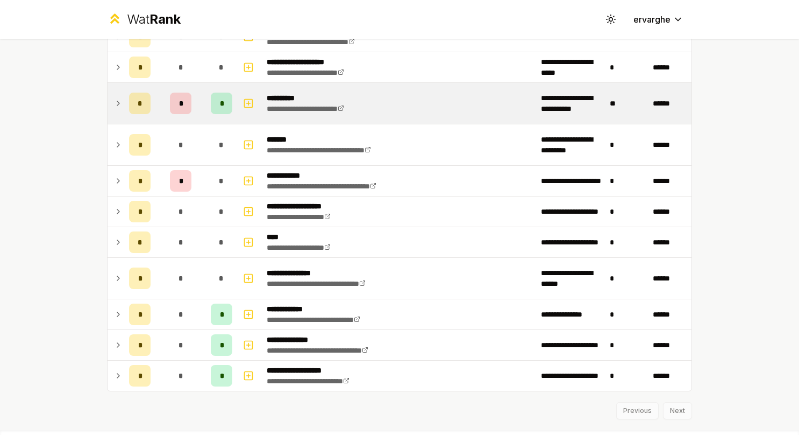
click at [125, 101] on td "*" at bounding box center [140, 103] width 30 height 41
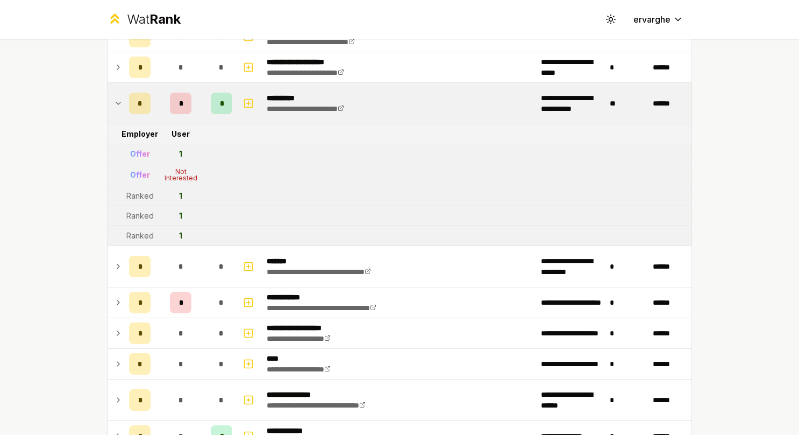
click at [125, 101] on td "*" at bounding box center [140, 103] width 30 height 41
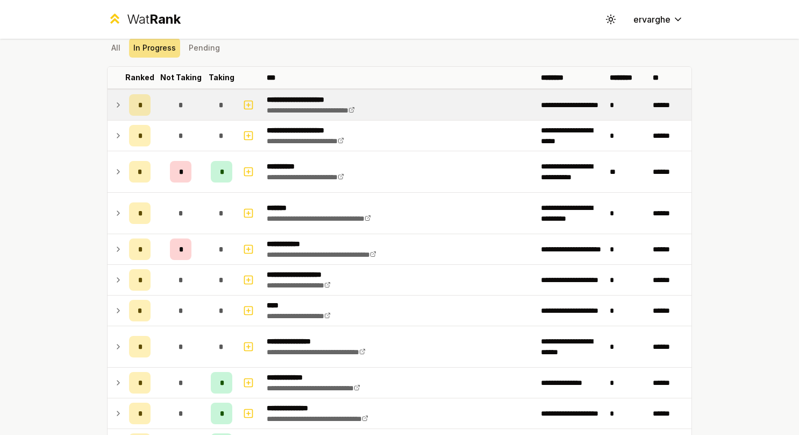
scroll to position [54, 0]
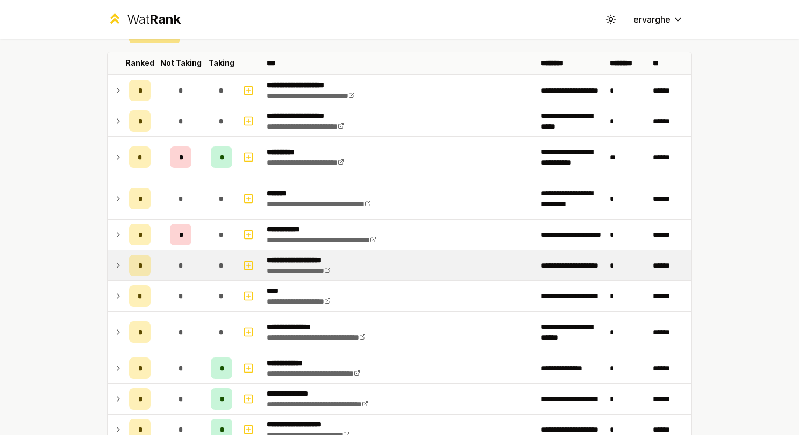
click at [117, 259] on icon at bounding box center [118, 265] width 9 height 13
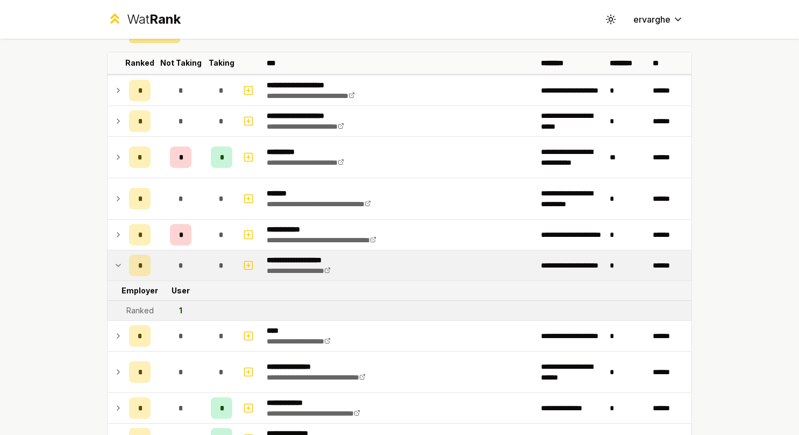
click at [118, 253] on td at bounding box center [116, 265] width 17 height 30
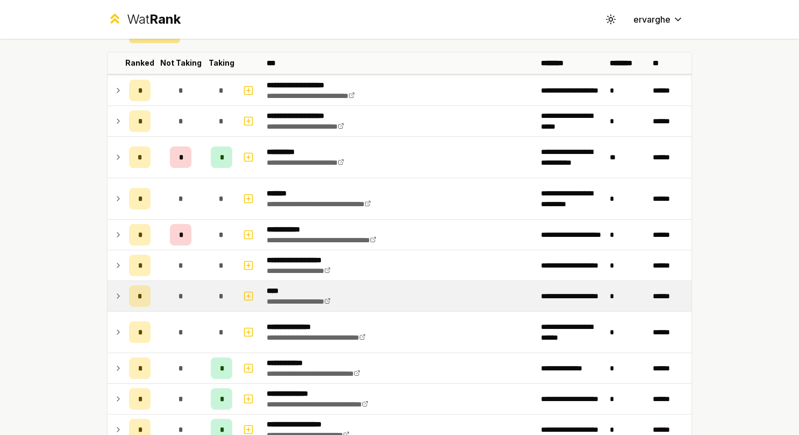
click at [114, 299] on icon at bounding box center [118, 295] width 9 height 13
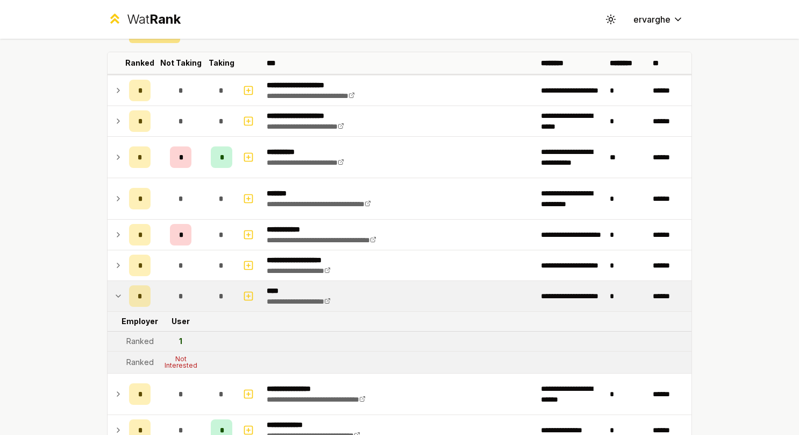
scroll to position [108, 0]
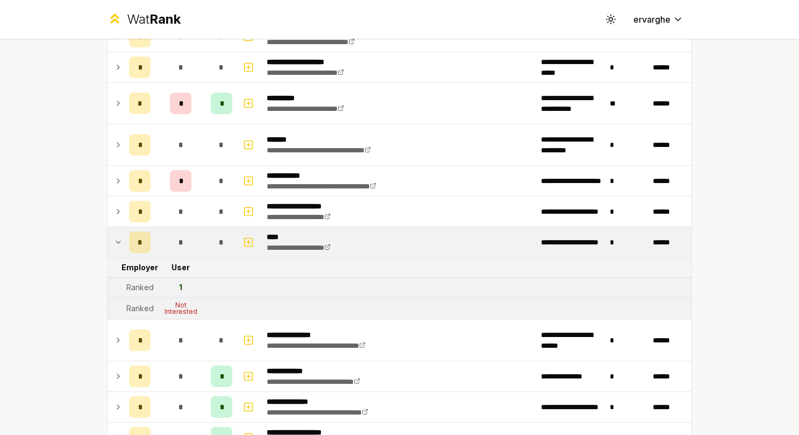
click at [125, 243] on td "*" at bounding box center [140, 242] width 30 height 30
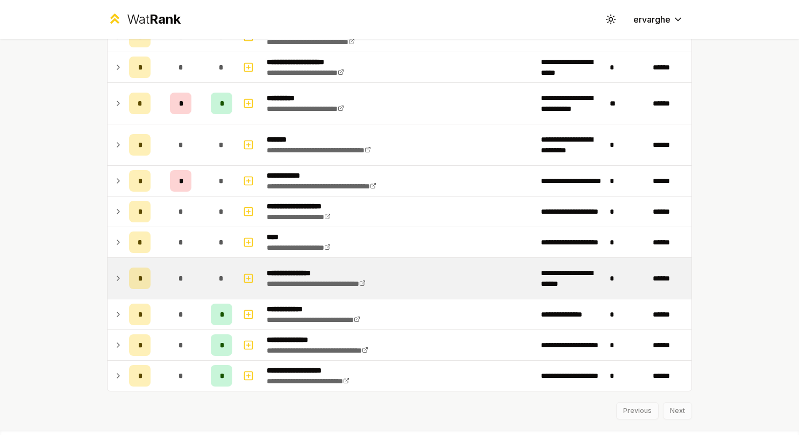
click at [125, 283] on td "*" at bounding box center [140, 278] width 30 height 41
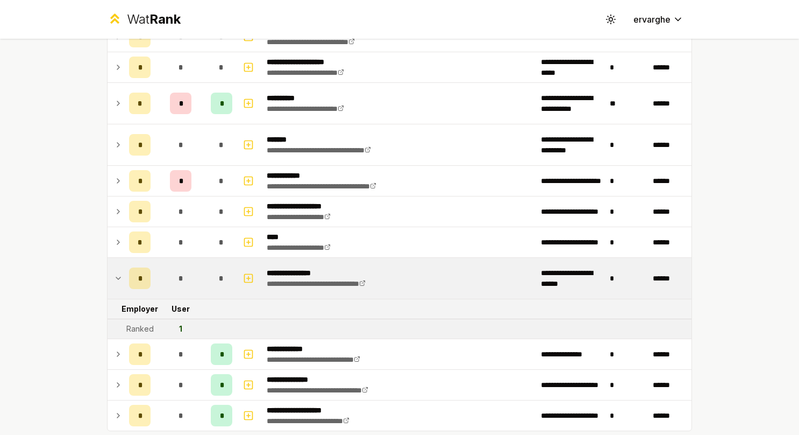
click at [125, 283] on td "*" at bounding box center [140, 278] width 30 height 41
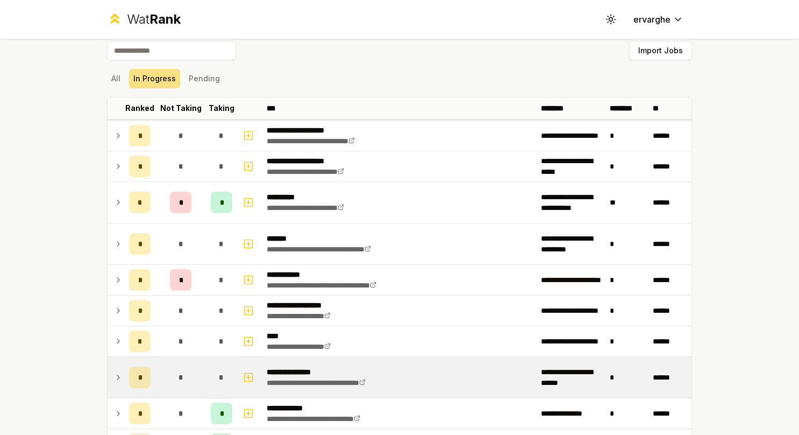
scroll to position [0, 0]
